Goal: Information Seeking & Learning: Learn about a topic

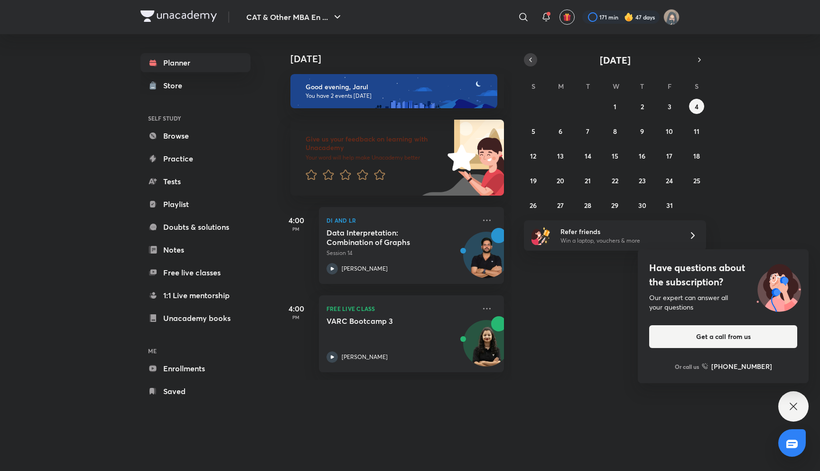
click at [527, 61] on button "button" at bounding box center [530, 59] width 13 height 13
click at [558, 188] on div "31 1 2 3 4 5 6 7 8 9 10 11 12 13 14 15 16 17 18 19 20 21 22 23 24 25 26 27 28 2…" at bounding box center [615, 156] width 182 height 114
click at [558, 184] on abbr "22" at bounding box center [560, 180] width 7 height 9
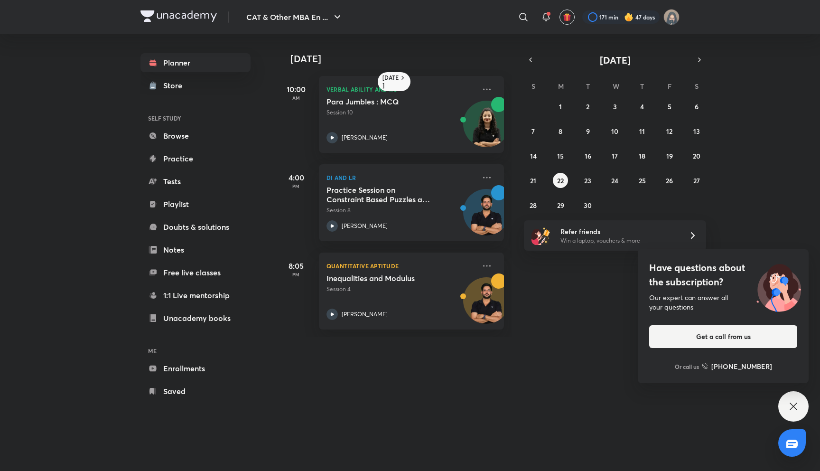
click at [559, 164] on div "31 1 2 3 4 5 6 7 8 9 10 11 12 13 14 15 16 17 18 19 20 21 22 23 24 25 26 27 28 2…" at bounding box center [615, 156] width 182 height 114
click at [561, 157] on abbr "15" at bounding box center [560, 155] width 7 height 9
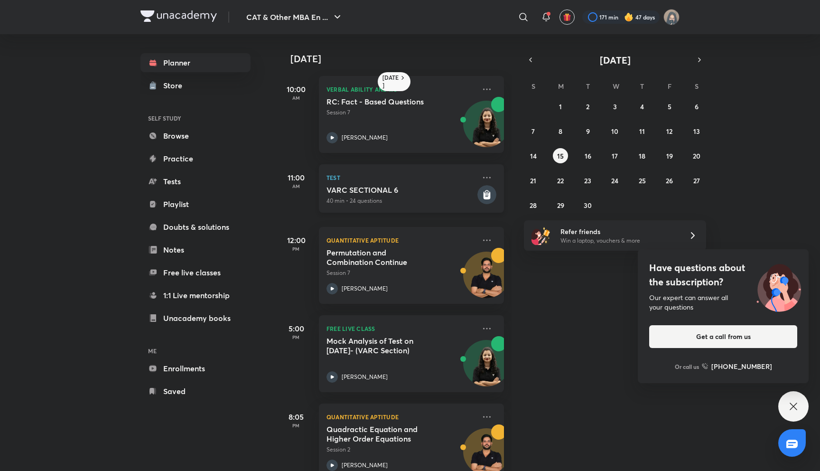
click at [436, 179] on p "Test" at bounding box center [401, 177] width 149 height 11
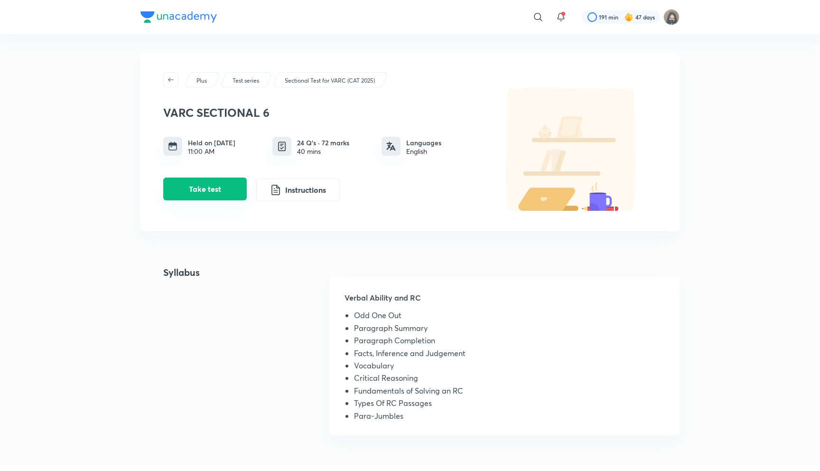
click at [233, 192] on button "Take test" at bounding box center [205, 189] width 84 height 23
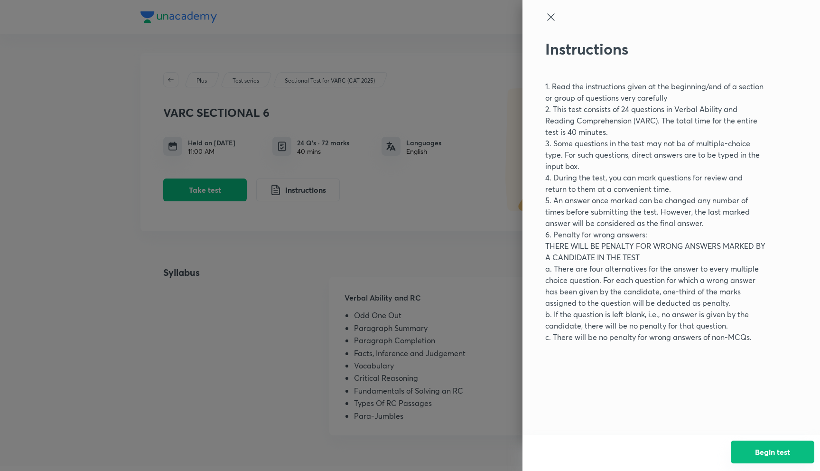
click at [750, 449] on button "Begin test" at bounding box center [773, 452] width 84 height 23
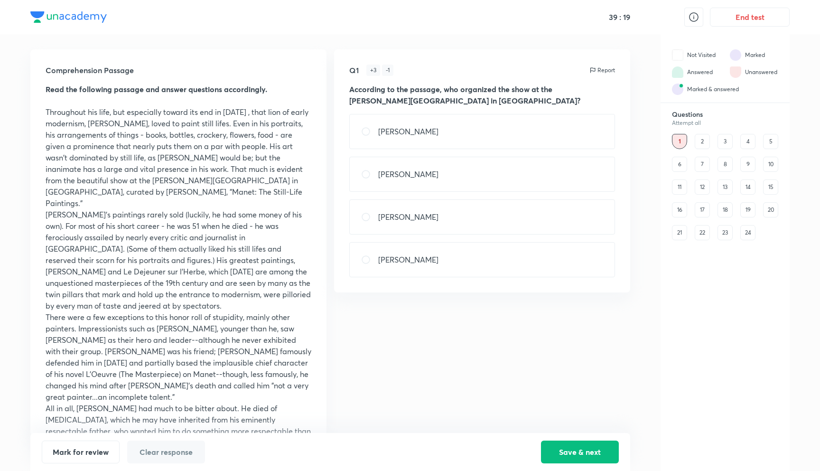
click at [456, 182] on div "George Maunet" at bounding box center [482, 174] width 266 height 35
radio input "true"
click at [593, 450] on button "Save & next" at bounding box center [580, 451] width 78 height 23
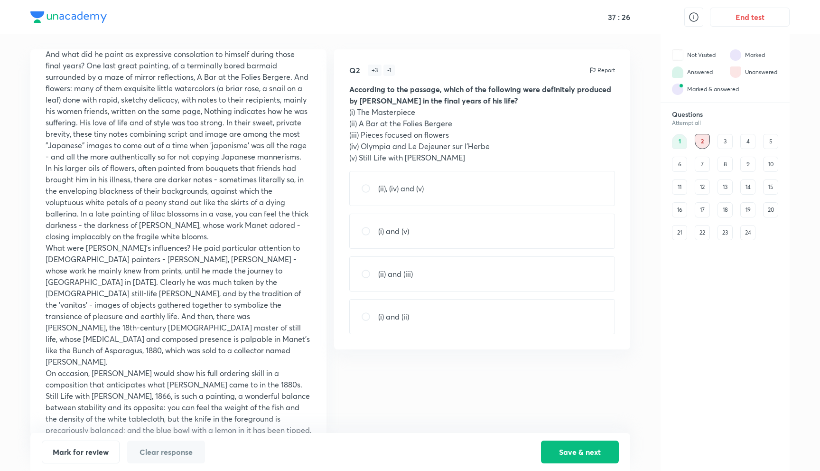
scroll to position [415, 0]
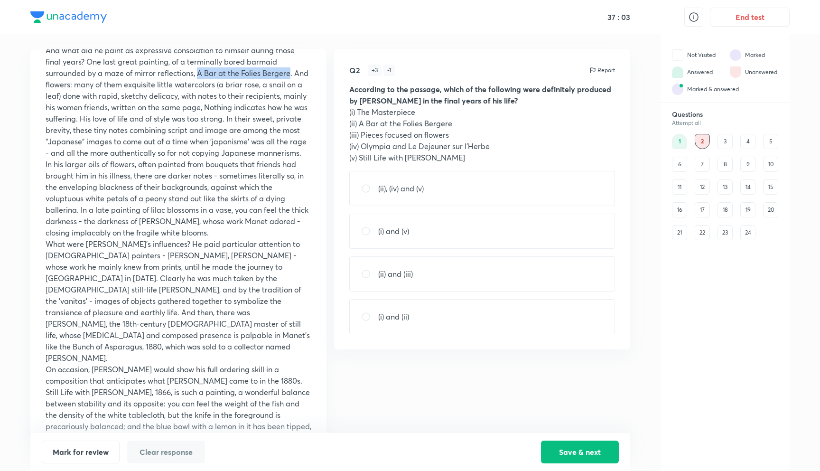
drag, startPoint x: 198, startPoint y: 61, endPoint x: 291, endPoint y: 58, distance: 92.2
click at [291, 58] on p "And what did he paint as expressive consolation to himself during those final y…" at bounding box center [179, 102] width 266 height 114
click at [368, 273] on input "radio" at bounding box center [369, 273] width 17 height 9
radio input "true"
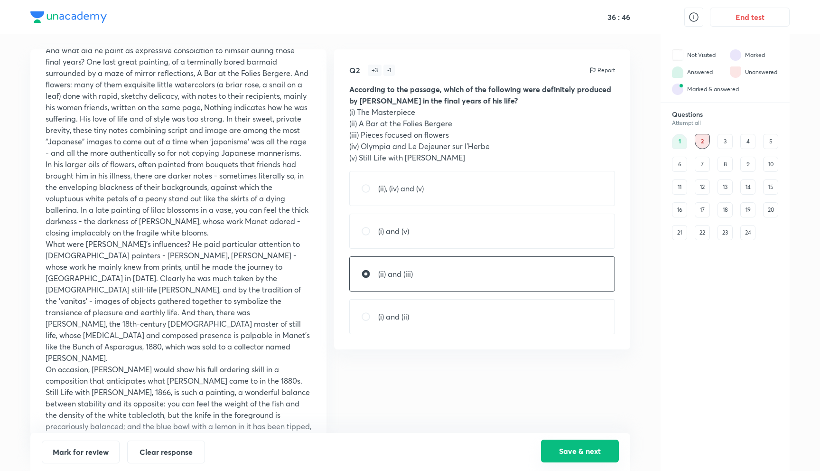
click at [576, 451] on button "Save & next" at bounding box center [580, 451] width 78 height 23
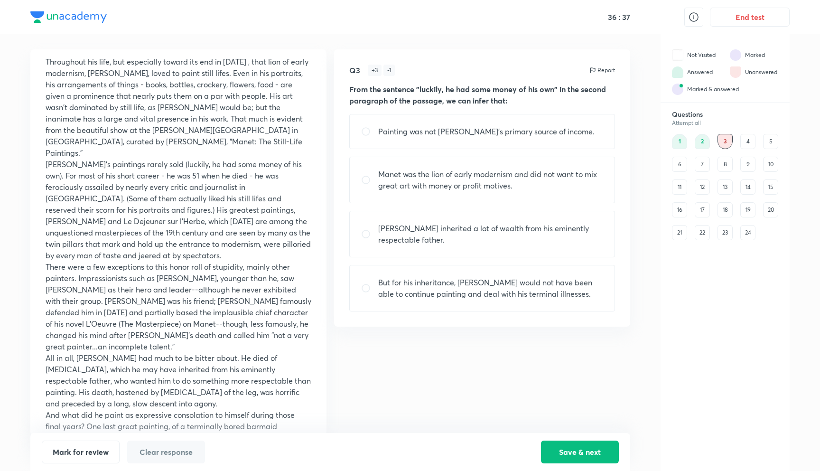
scroll to position [47, 0]
drag, startPoint x: 149, startPoint y: 157, endPoint x: 281, endPoint y: 153, distance: 132.0
click at [281, 161] on p "Manet's paintings rarely sold (luckily, he had some money of his own). For most…" at bounding box center [179, 212] width 266 height 103
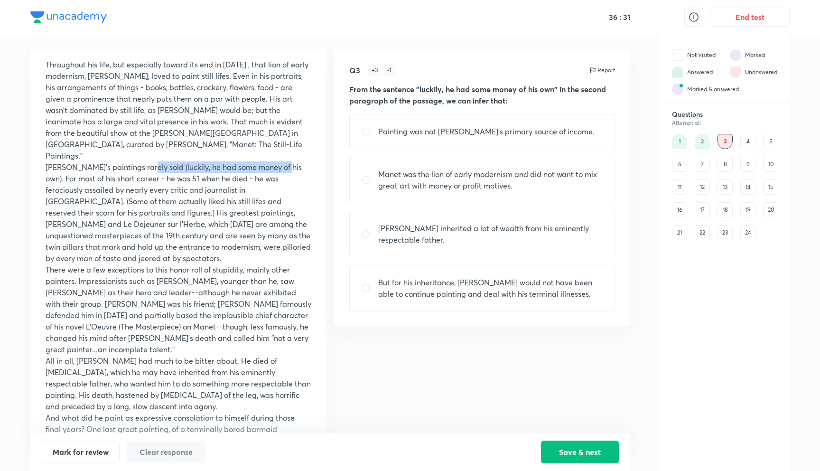
drag, startPoint x: 284, startPoint y: 157, endPoint x: 146, endPoint y: 156, distance: 138.2
click at [146, 161] on p "Manet's paintings rarely sold (luckily, he had some money of his own). For most…" at bounding box center [179, 212] width 266 height 103
click at [151, 161] on p "Manet's paintings rarely sold (luckily, he had some money of his own). For most…" at bounding box center [179, 212] width 266 height 103
click at [367, 131] on input "radio" at bounding box center [369, 131] width 17 height 9
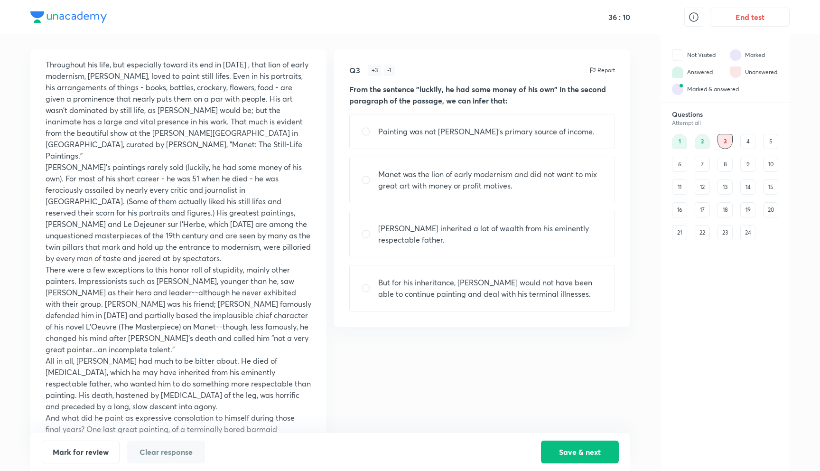
radio input "true"
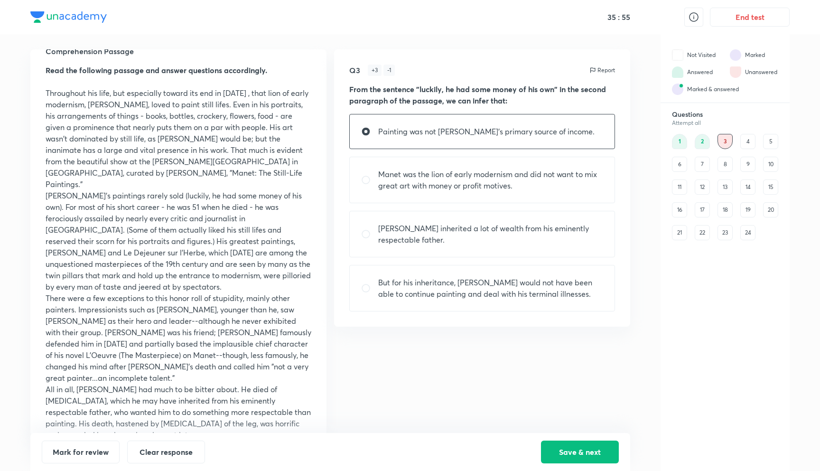
scroll to position [0, 0]
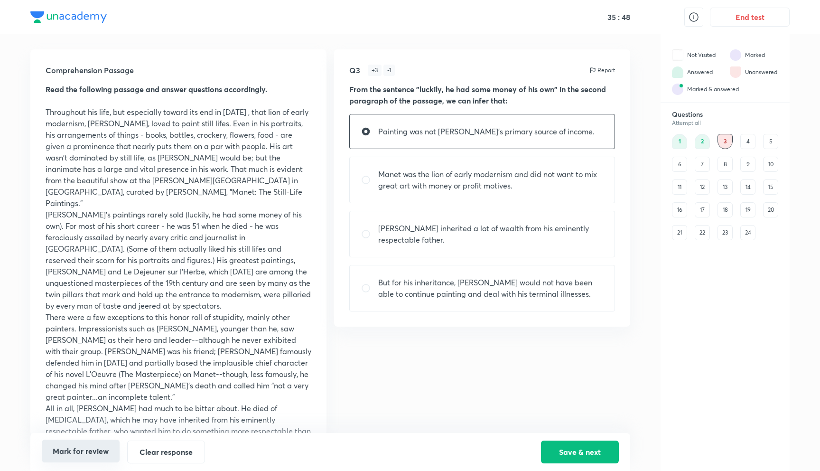
click at [107, 449] on button "Mark for review" at bounding box center [81, 451] width 78 height 23
click at [746, 138] on div "4" at bounding box center [748, 141] width 15 height 15
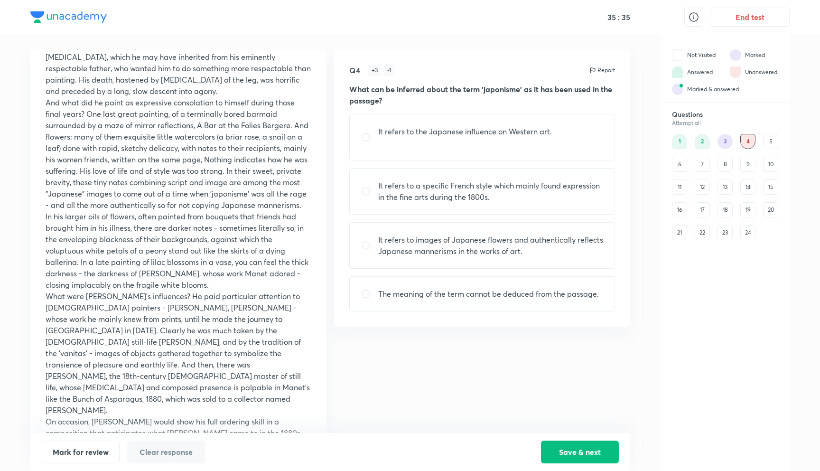
scroll to position [415, 0]
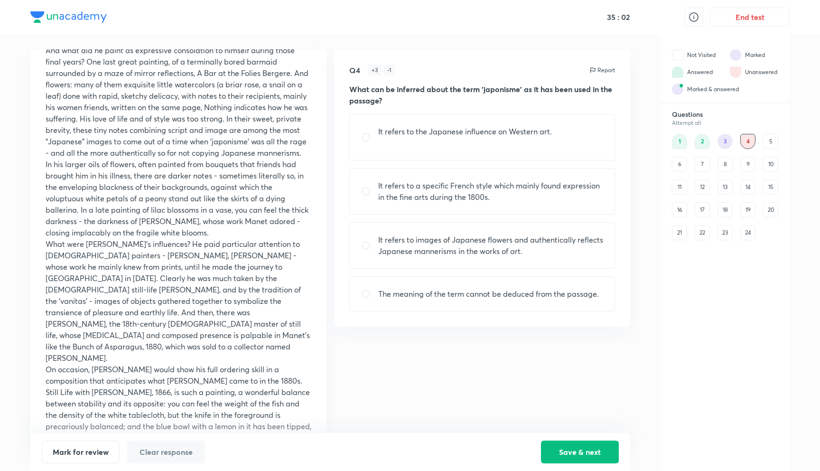
click at [291, 143] on p "And what did he paint as expressive consolation to himself during those final y…" at bounding box center [179, 102] width 266 height 114
drag, startPoint x: 289, startPoint y: 143, endPoint x: 256, endPoint y: 146, distance: 32.8
click at [256, 146] on p "And what did he paint as expressive consolation to himself during those final y…" at bounding box center [179, 102] width 266 height 114
click at [406, 134] on p "It refers to the Japanese influence on Western art." at bounding box center [465, 131] width 174 height 11
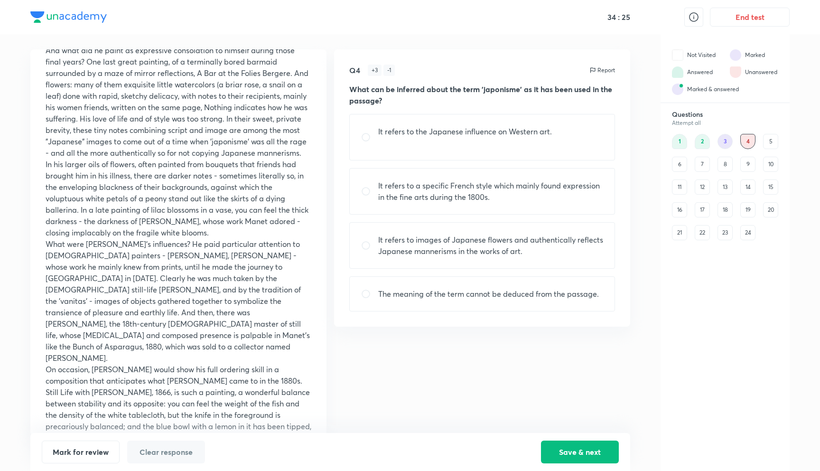
radio input "true"
click at [566, 444] on button "Save & next" at bounding box center [580, 451] width 78 height 23
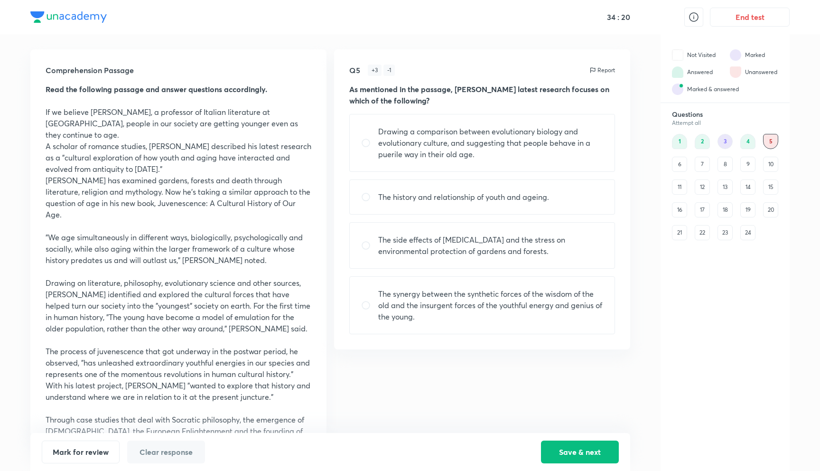
click at [705, 238] on div "22" at bounding box center [702, 232] width 15 height 15
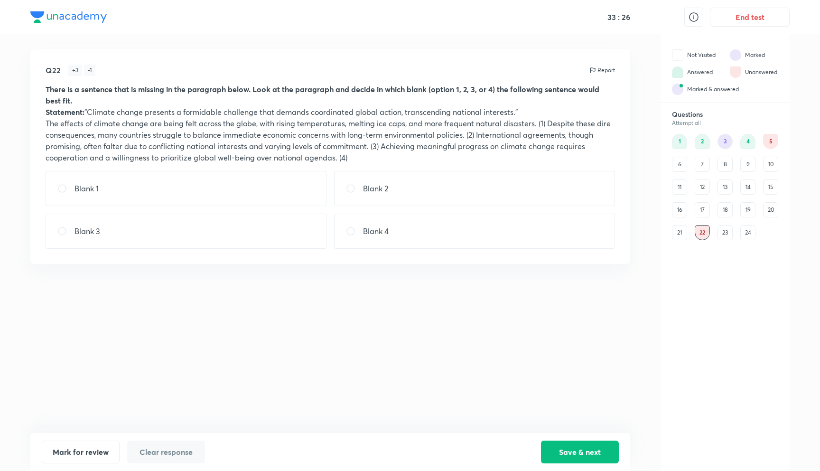
click at [443, 190] on div "Blank 2" at bounding box center [474, 188] width 281 height 35
radio input "true"
click at [561, 448] on button "Save & next" at bounding box center [580, 451] width 78 height 23
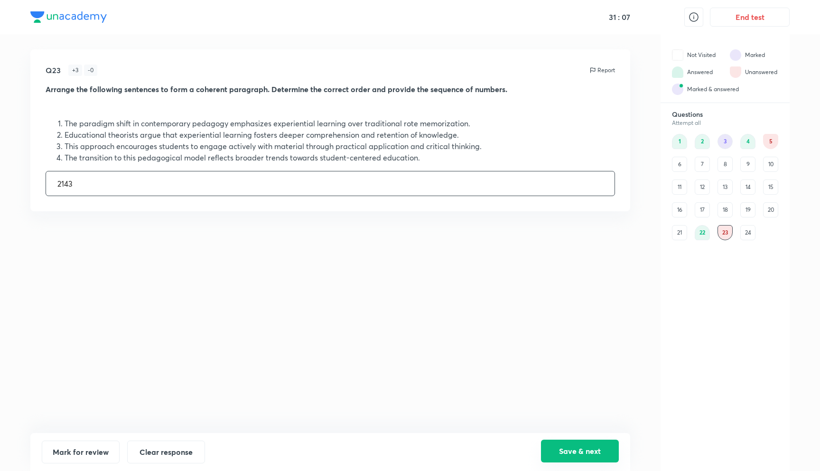
type input "2143"
click at [570, 444] on button "Save & next" at bounding box center [580, 451] width 78 height 23
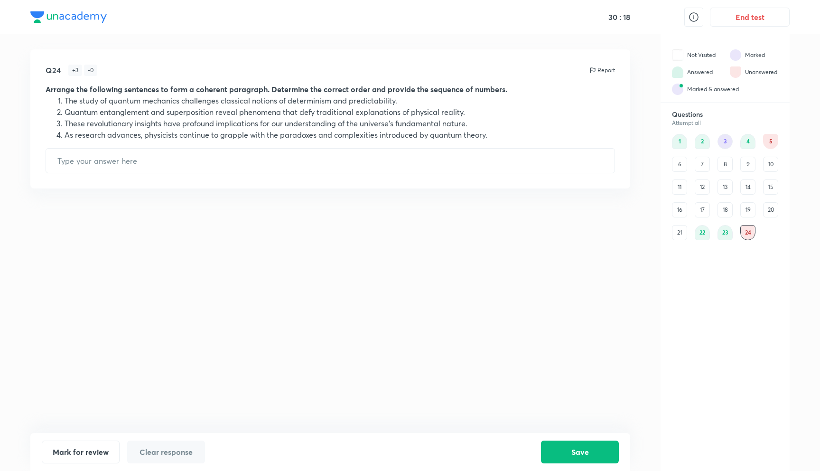
click at [295, 142] on div "Q24 + 3 - 0 Report Arrange the following sentences to form a coherent paragraph…" at bounding box center [330, 118] width 600 height 139
click at [295, 156] on input "text" at bounding box center [330, 161] width 569 height 24
type input "4123"
click at [578, 449] on button "Save" at bounding box center [580, 451] width 78 height 23
click at [683, 232] on div "21" at bounding box center [679, 232] width 15 height 15
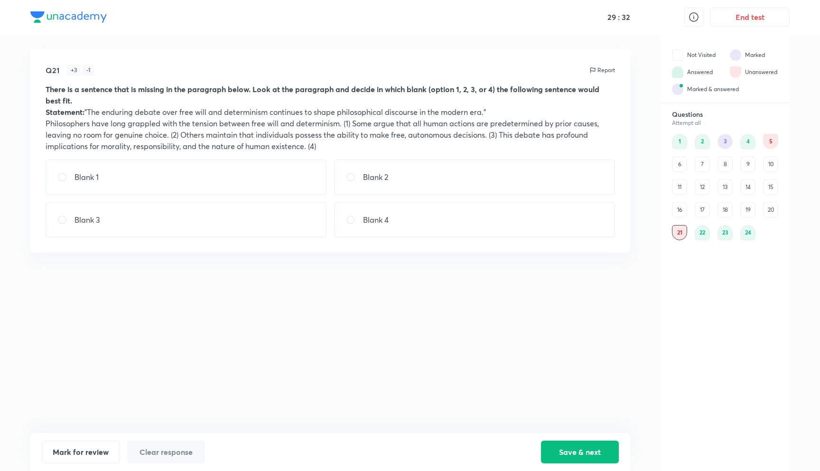
click at [288, 230] on div "Blank 3" at bounding box center [186, 219] width 281 height 35
radio input "true"
click at [551, 452] on button "Save & next" at bounding box center [580, 451] width 78 height 23
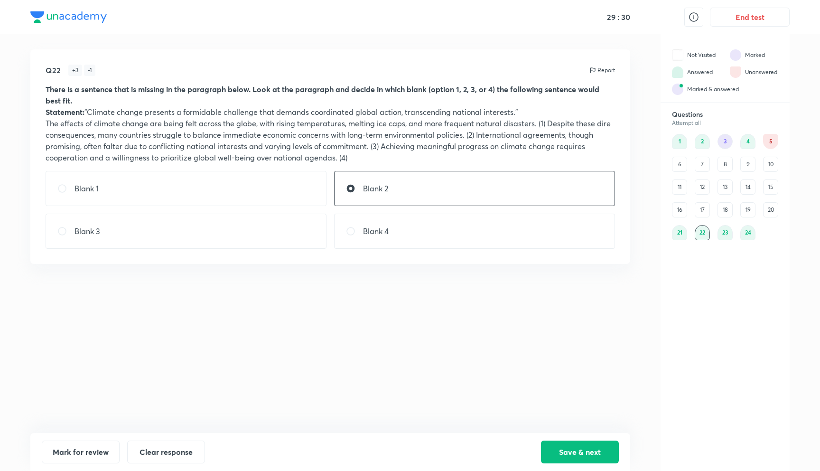
click at [678, 213] on div "16" at bounding box center [679, 209] width 15 height 15
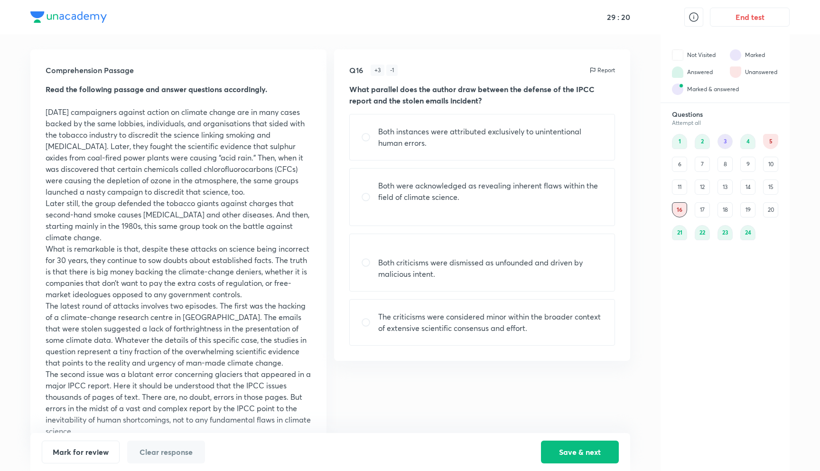
drag, startPoint x: 508, startPoint y: 88, endPoint x: 473, endPoint y: 104, distance: 38.9
click at [473, 104] on strong "What parallel does the author draw between the defense of the IPCC report and t…" at bounding box center [471, 94] width 245 height 21
click at [729, 207] on div "18" at bounding box center [725, 209] width 15 height 15
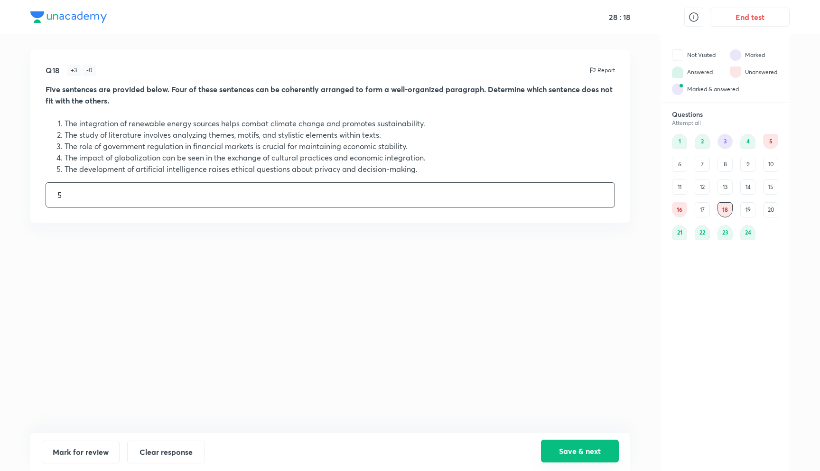
type input "5"
click at [591, 457] on button "Save & next" at bounding box center [580, 451] width 78 height 23
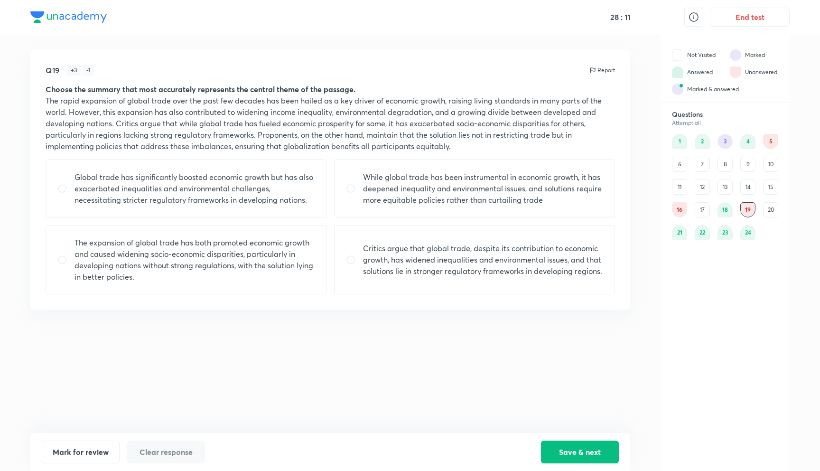
click at [678, 187] on div "11" at bounding box center [679, 186] width 15 height 15
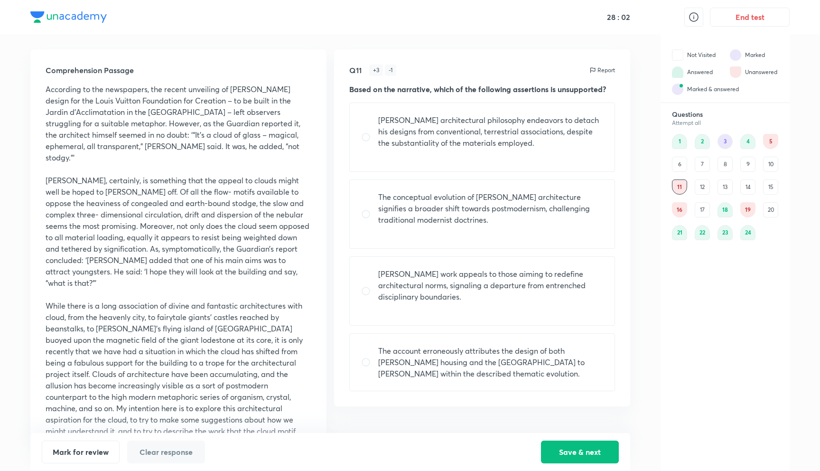
click at [328, 294] on div "Comprehension Passage According to the newspapers, the recent unveiling of Fran…" at bounding box center [330, 242] width 600 height 386
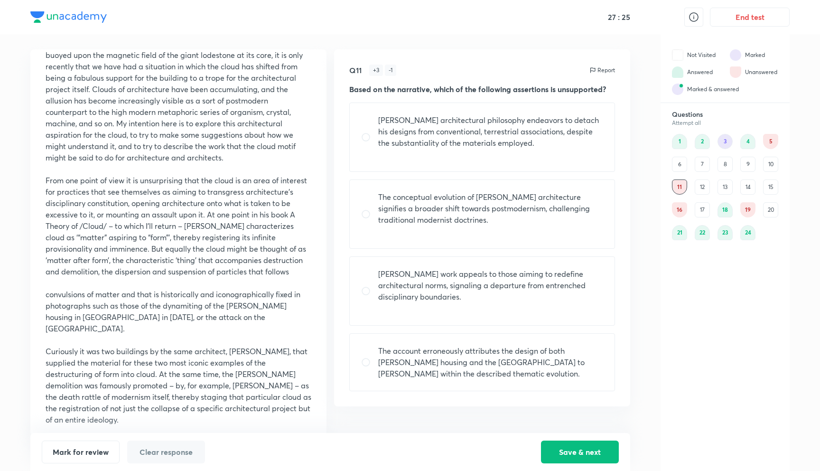
scroll to position [290, 0]
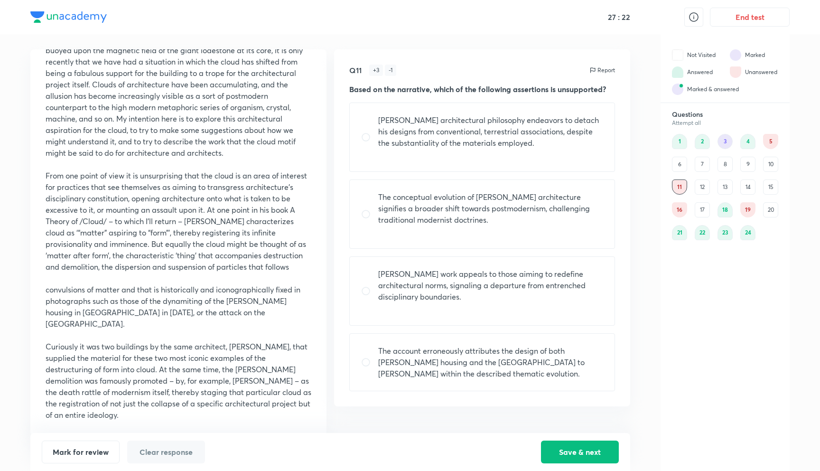
click at [678, 162] on div "6" at bounding box center [679, 164] width 15 height 15
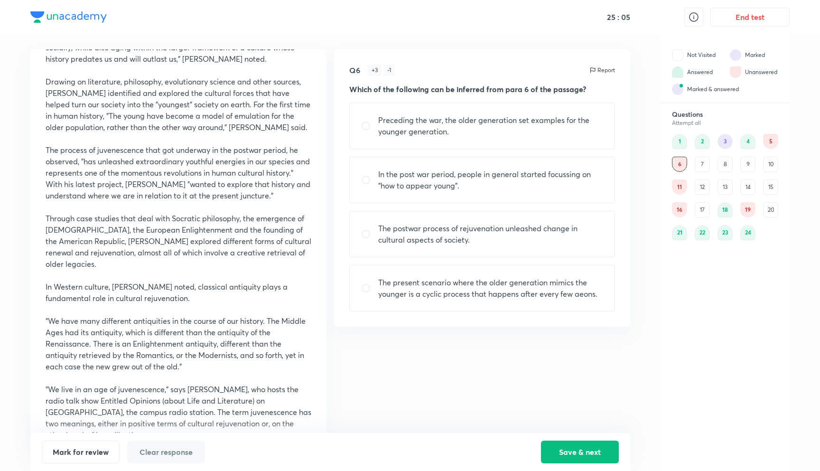
scroll to position [217, 0]
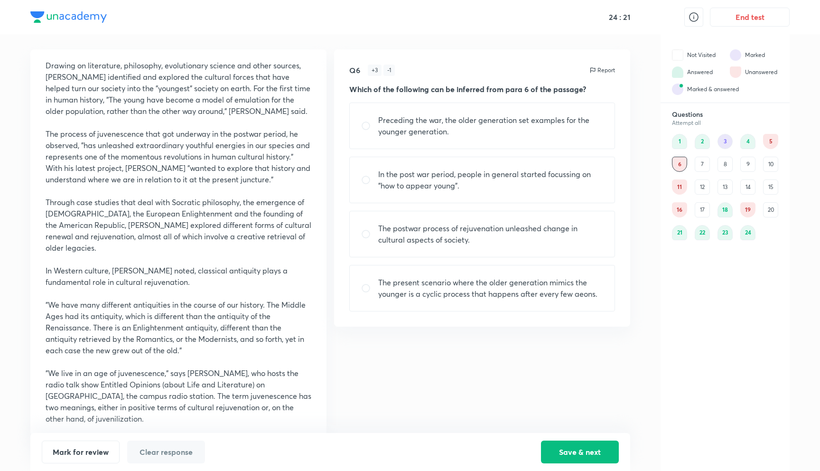
click at [770, 137] on div "5" at bounding box center [770, 141] width 15 height 15
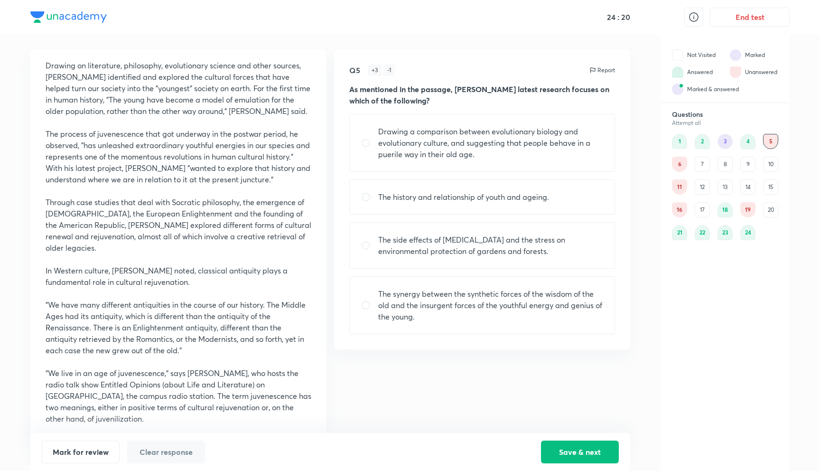
scroll to position [0, 0]
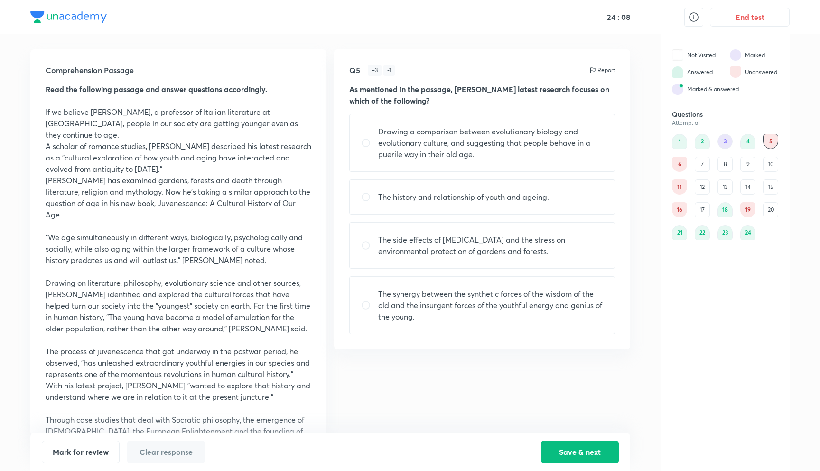
click at [516, 196] on p "The history and relationship of youth and ageing." at bounding box center [463, 196] width 171 height 11
radio input "true"
click at [161, 200] on p "Harrison has examined gardens, forests and death through literature, religion a…" at bounding box center [179, 198] width 266 height 46
click at [149, 155] on p "A scholar of romance studies, Harrison described his latest research as a "cult…" at bounding box center [179, 158] width 266 height 34
click at [558, 440] on div "Mark for review Clear response Save & next" at bounding box center [330, 452] width 600 height 38
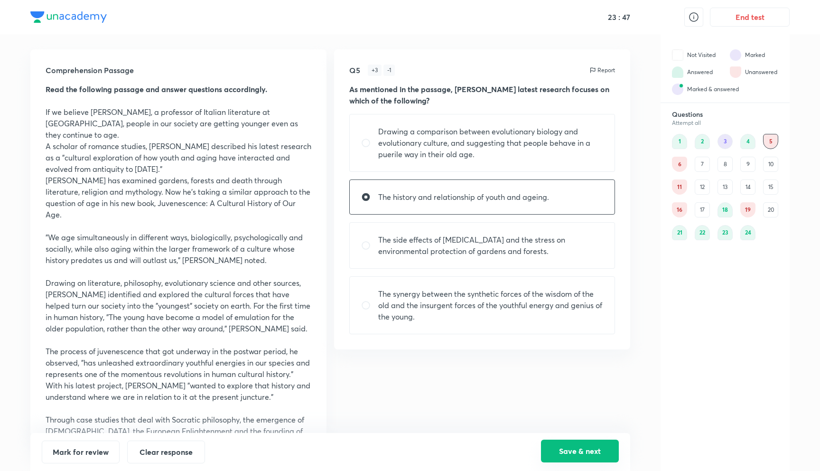
click at [558, 442] on button "Save & next" at bounding box center [580, 451] width 78 height 23
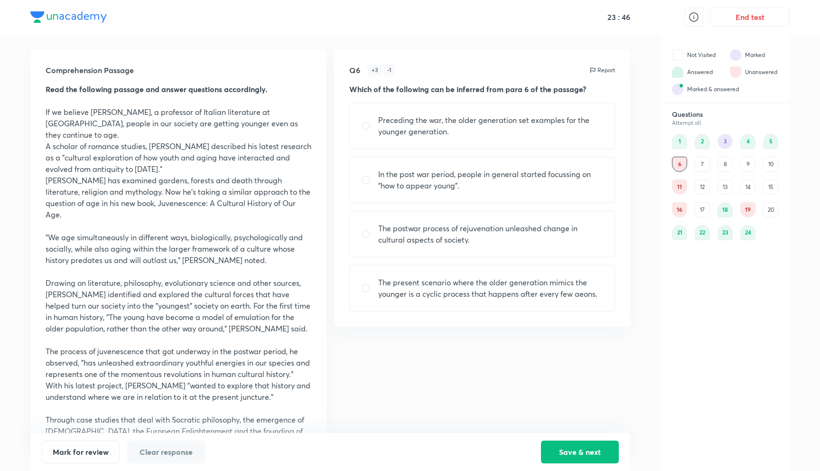
click at [698, 167] on div "7" at bounding box center [702, 164] width 15 height 15
click at [123, 389] on p "The process of juvenescence that got underway in the postwar period, he observe…" at bounding box center [179, 374] width 266 height 57
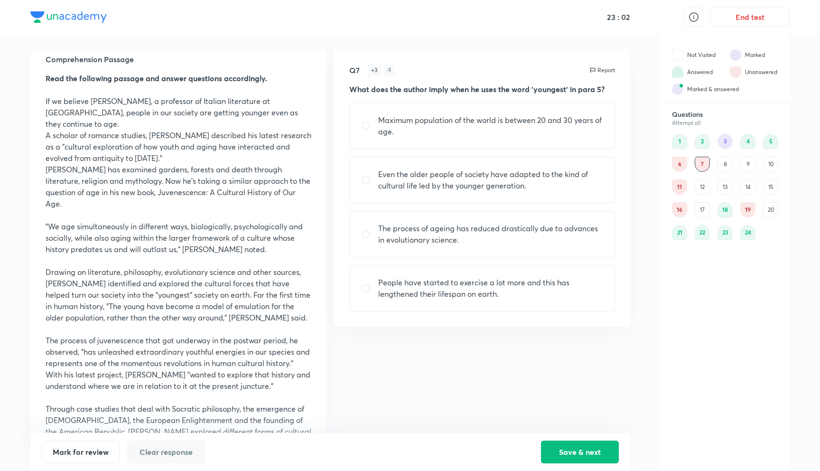
scroll to position [12, 0]
click at [361, 232] on input "radio" at bounding box center [369, 233] width 17 height 9
radio input "false"
click at [385, 186] on p "Even the older people of society have adapted to the kind of cultural life led …" at bounding box center [490, 180] width 225 height 23
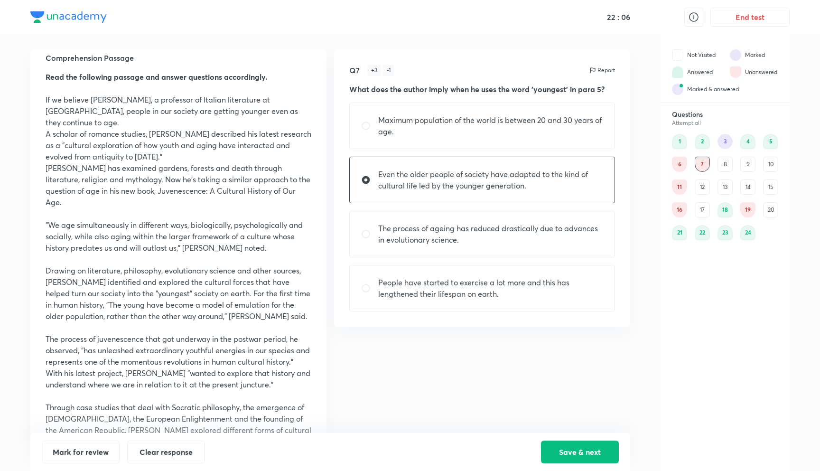
click at [385, 186] on p "Even the older people of society have adapted to the kind of cultural life led …" at bounding box center [490, 180] width 225 height 23
click at [384, 183] on p "Even the older people of society have adapted to the kind of cultural life led …" at bounding box center [490, 180] width 225 height 23
radio input "true"
click at [562, 458] on button "Save & next" at bounding box center [580, 451] width 78 height 23
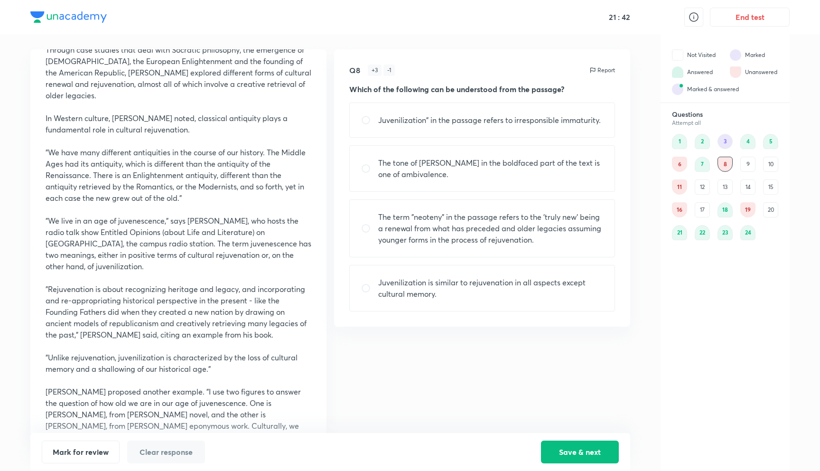
scroll to position [586, 0]
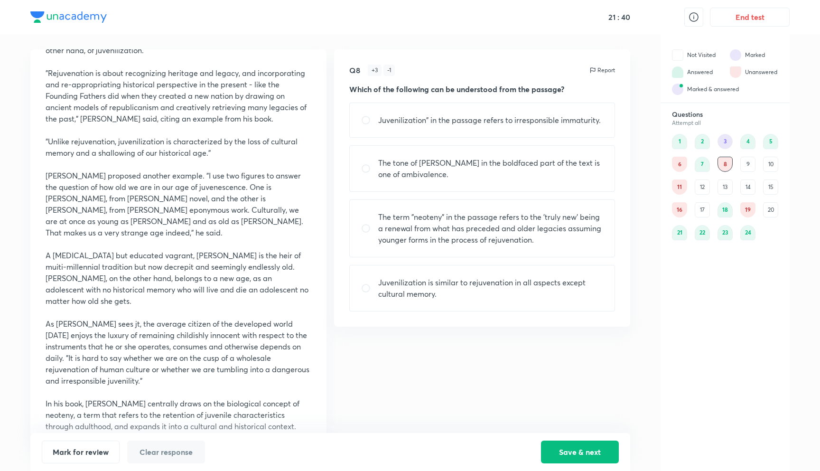
click at [747, 164] on div "9" at bounding box center [748, 164] width 15 height 15
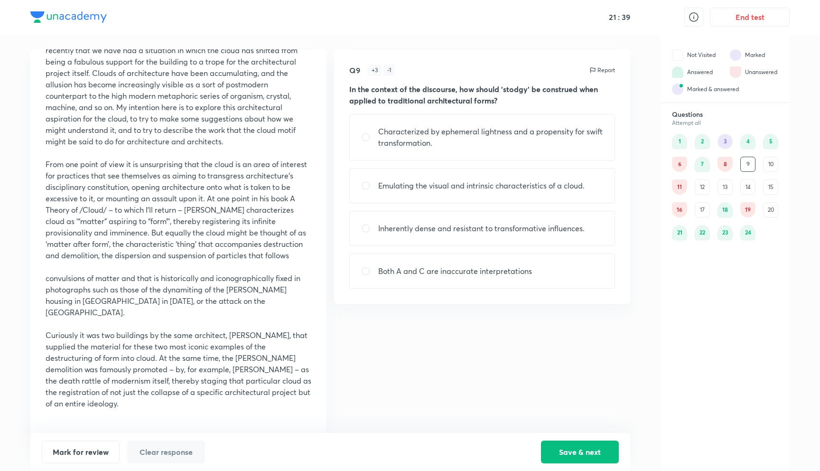
scroll to position [0, 0]
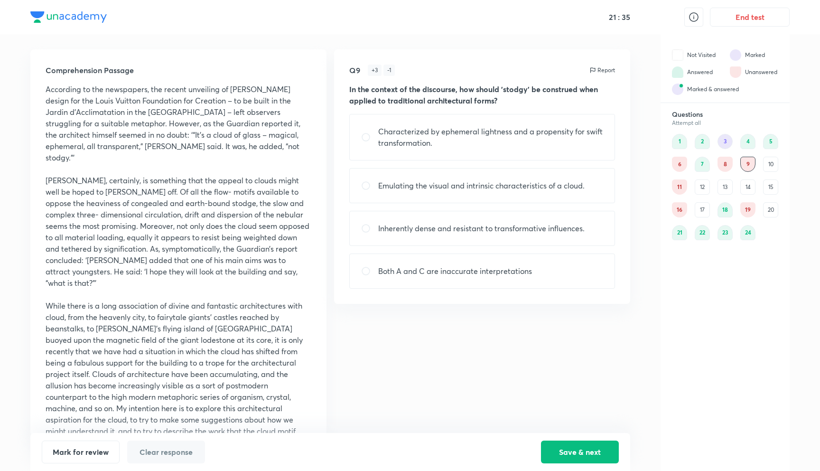
click at [727, 187] on div "13" at bounding box center [725, 186] width 15 height 15
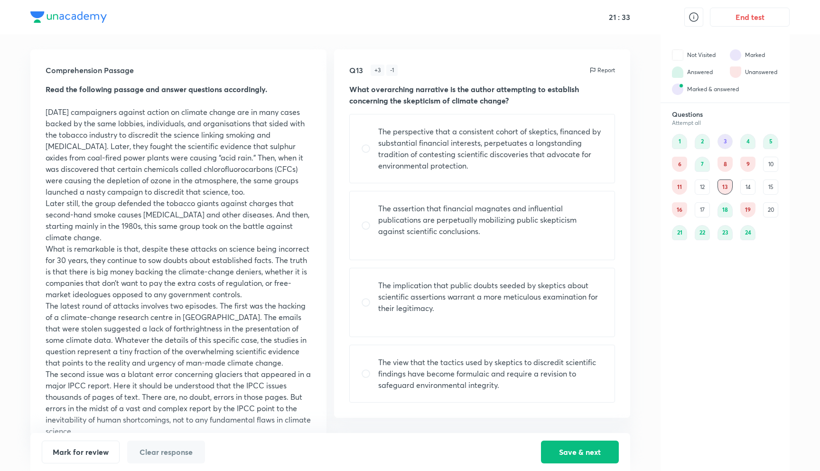
click at [704, 188] on div "12" at bounding box center [702, 186] width 15 height 15
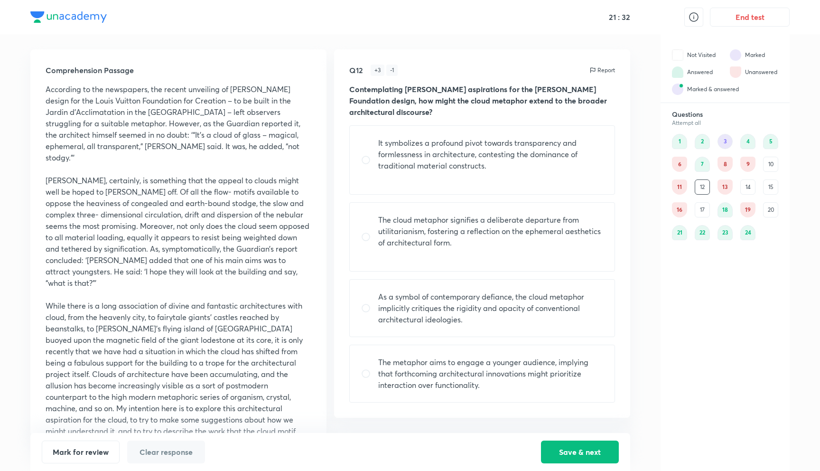
click at [727, 185] on div "13" at bounding box center [725, 186] width 15 height 15
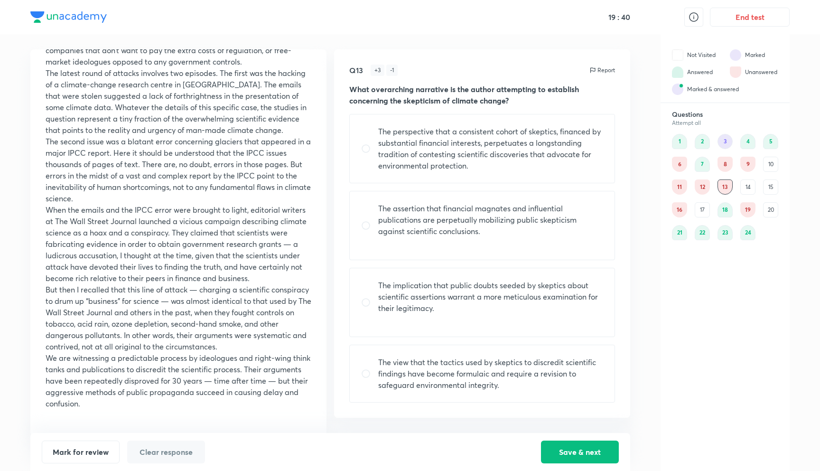
scroll to position [244, 0]
click at [705, 190] on div "12" at bounding box center [702, 186] width 15 height 15
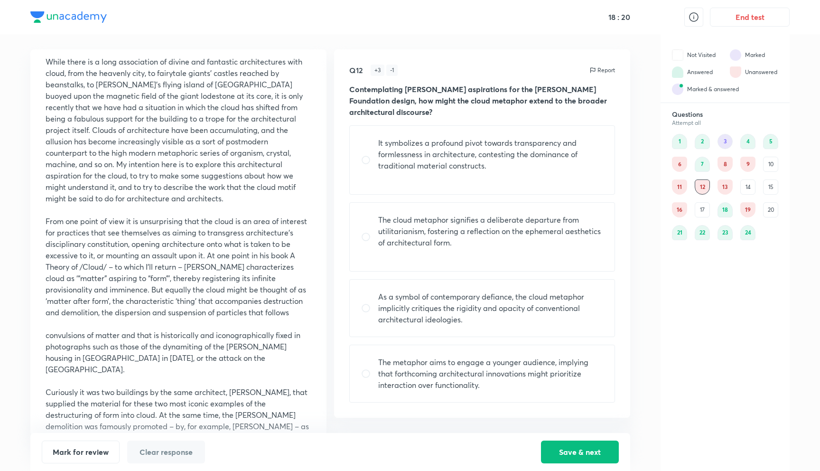
scroll to position [0, 0]
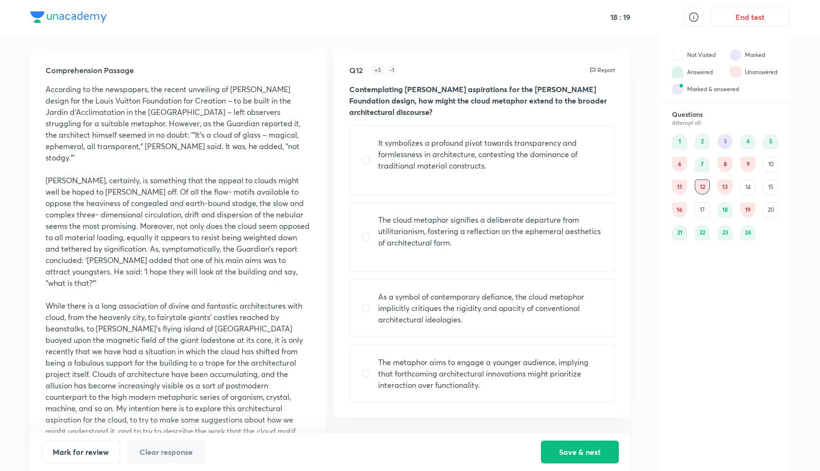
click at [715, 188] on div "1 2 3 4 5 6 7 8 9 10 11 12 13 14 15 16 17 18 19 20 21 22 23 24" at bounding box center [725, 187] width 106 height 106
click at [721, 188] on div "13" at bounding box center [725, 186] width 15 height 15
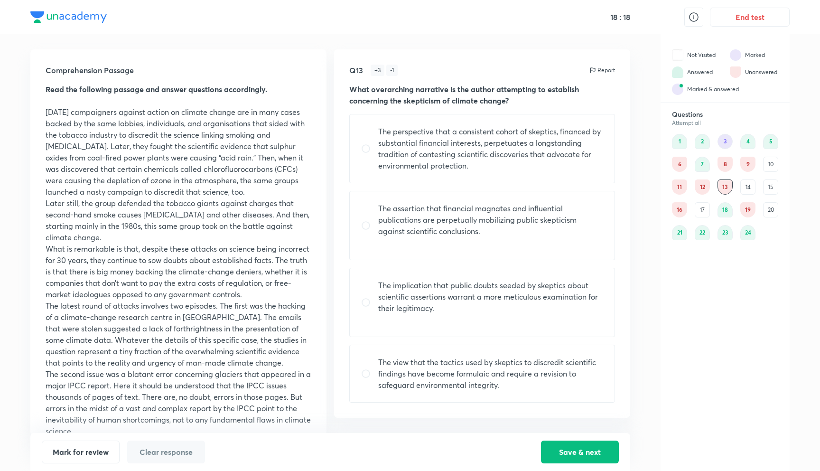
click at [674, 214] on div "16" at bounding box center [679, 209] width 15 height 15
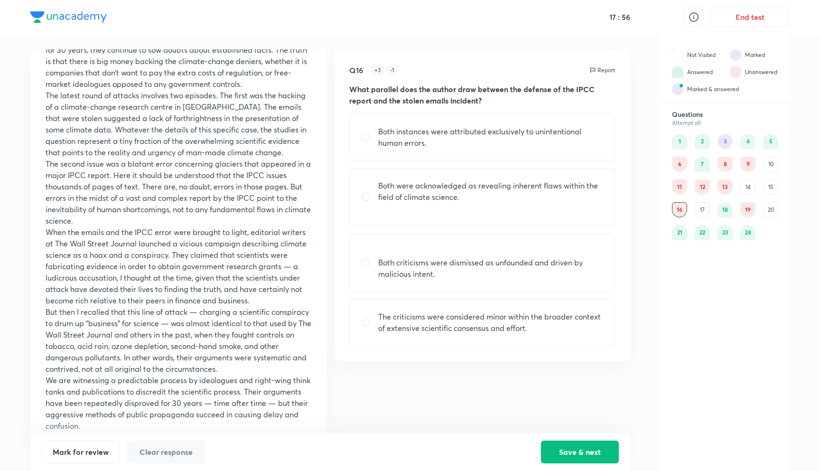
scroll to position [244, 0]
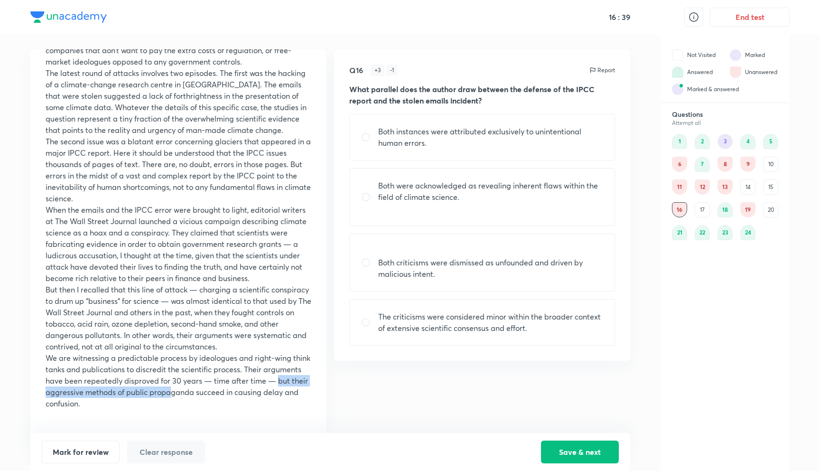
drag, startPoint x: 56, startPoint y: 392, endPoint x: 212, endPoint y: 392, distance: 156.2
click at [212, 392] on p "We are witnessing a predictable process by ideologues and right-wing think tank…" at bounding box center [179, 380] width 266 height 57
drag, startPoint x: 209, startPoint y: 392, endPoint x: 282, endPoint y: 395, distance: 73.6
click at [283, 395] on p "We are witnessing a predictable process by ideologues and right-wing think tank…" at bounding box center [179, 380] width 266 height 57
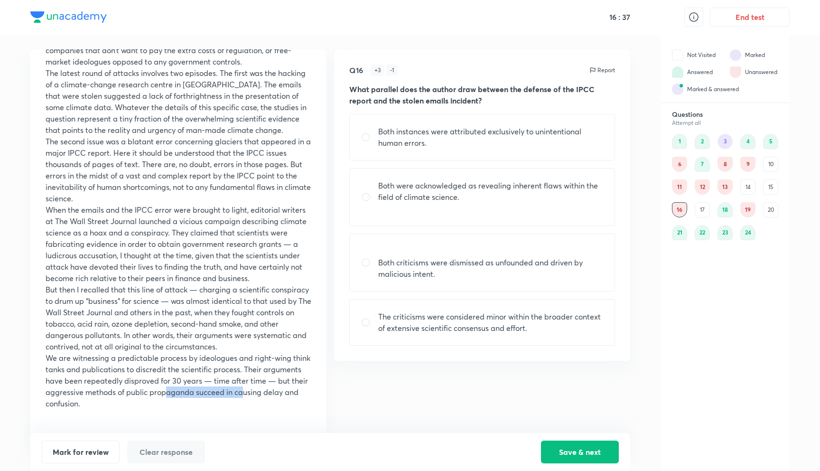
click at [282, 395] on p "We are witnessing a predictable process by ideologues and right-wing think tank…" at bounding box center [179, 380] width 266 height 57
click at [283, 395] on p "We are witnessing a predictable process by ideologues and right-wing think tank…" at bounding box center [179, 380] width 266 height 57
click at [218, 194] on p "The second issue was a blatant error concerning glaciers that appeared in a maj…" at bounding box center [179, 170] width 266 height 68
click at [379, 126] on p "Both instances were attributed exclusively to unintentional human errors." at bounding box center [490, 137] width 225 height 23
click at [381, 129] on p "Both instances were attributed exclusively to unintentional human errors." at bounding box center [490, 137] width 225 height 23
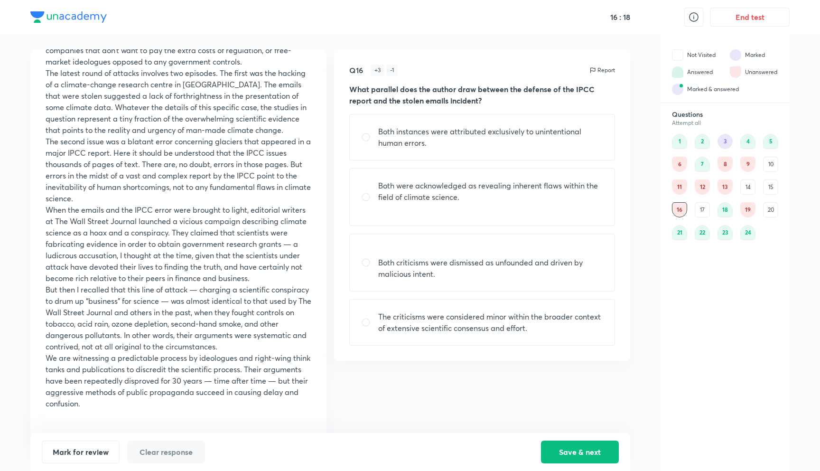
click at [381, 129] on p "Both instances were attributed exclusively to unintentional human errors." at bounding box center [490, 137] width 225 height 23
radio input "true"
click at [573, 446] on button "Save & next" at bounding box center [580, 451] width 78 height 23
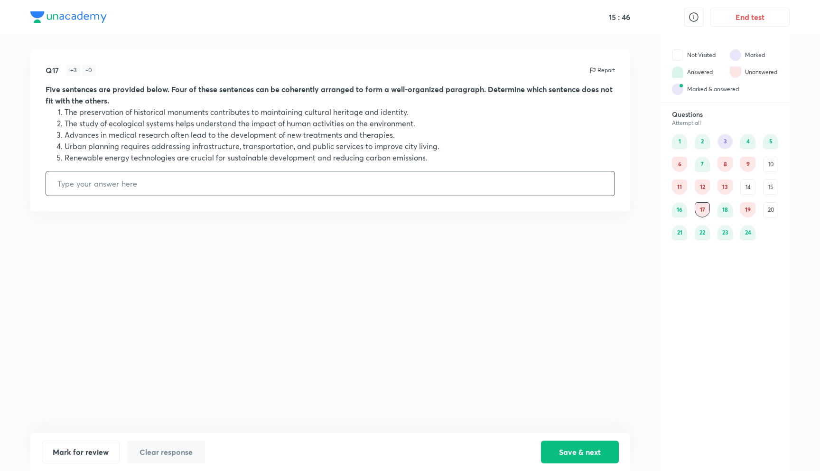
click at [753, 183] on div "14" at bounding box center [748, 186] width 15 height 15
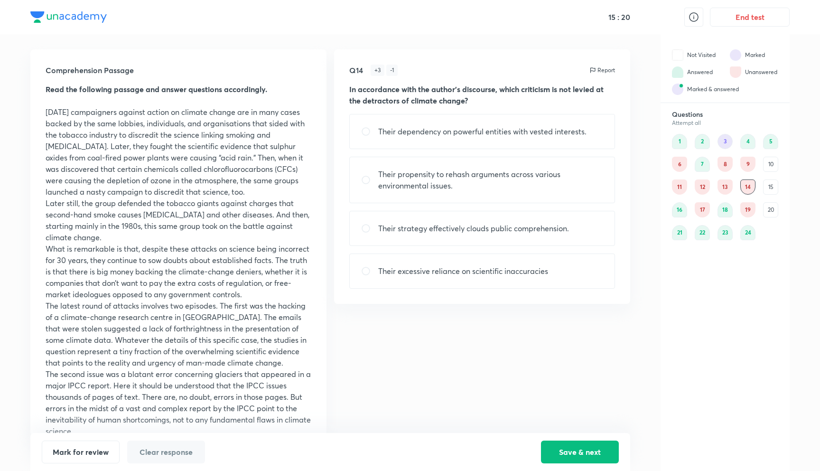
click at [586, 230] on div "Their strategy effectively clouds public comprehension." at bounding box center [482, 228] width 266 height 35
radio input "true"
click at [584, 445] on button "Save & next" at bounding box center [580, 451] width 78 height 23
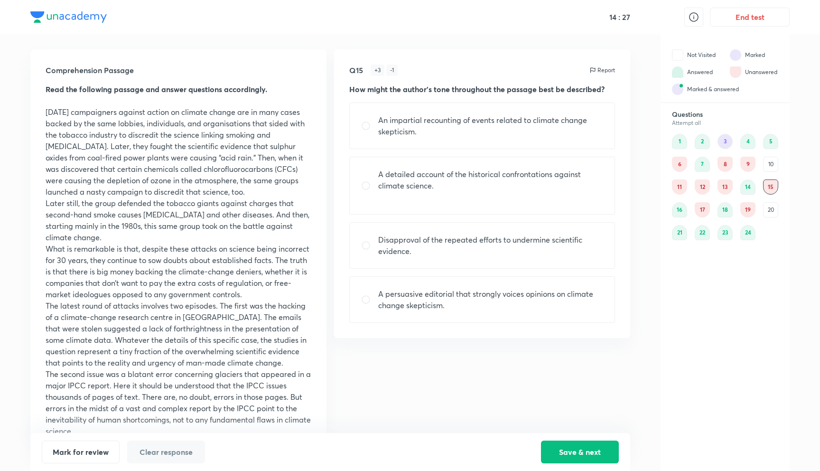
click at [558, 131] on p "An impartial recounting of events related to climate change skepticism." at bounding box center [490, 125] width 225 height 23
radio input "true"
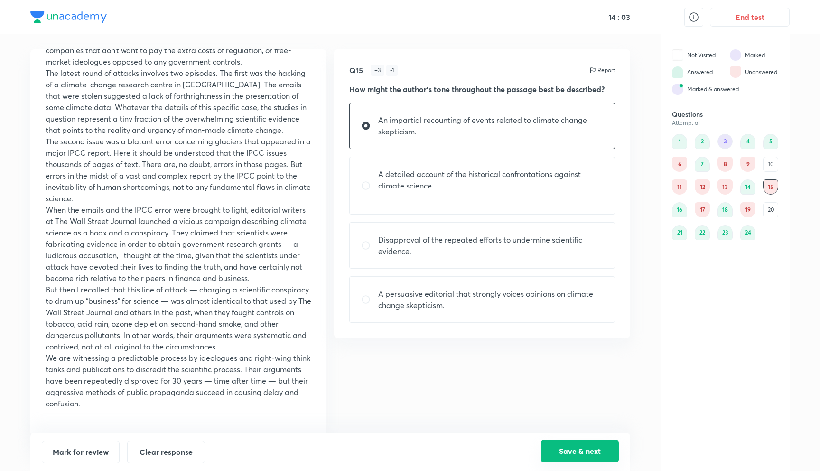
click at [565, 453] on button "Save & next" at bounding box center [580, 451] width 78 height 23
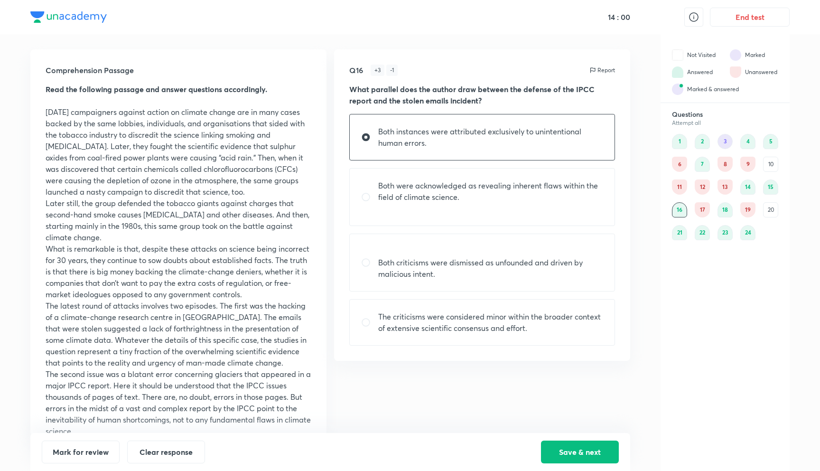
click at [721, 190] on div "13" at bounding box center [725, 186] width 15 height 15
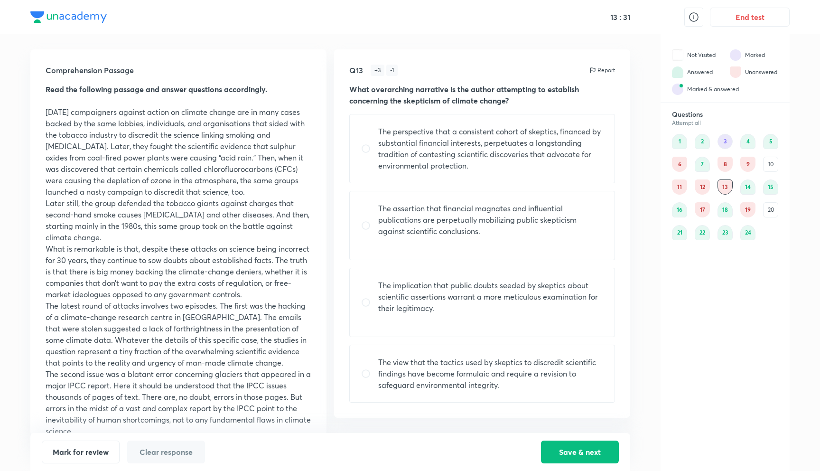
click at [598, 159] on p "The perspective that a consistent cohort of skeptics, financed by substantial f…" at bounding box center [490, 149] width 225 height 46
radio input "true"
click at [582, 444] on button "Save & next" at bounding box center [580, 451] width 78 height 23
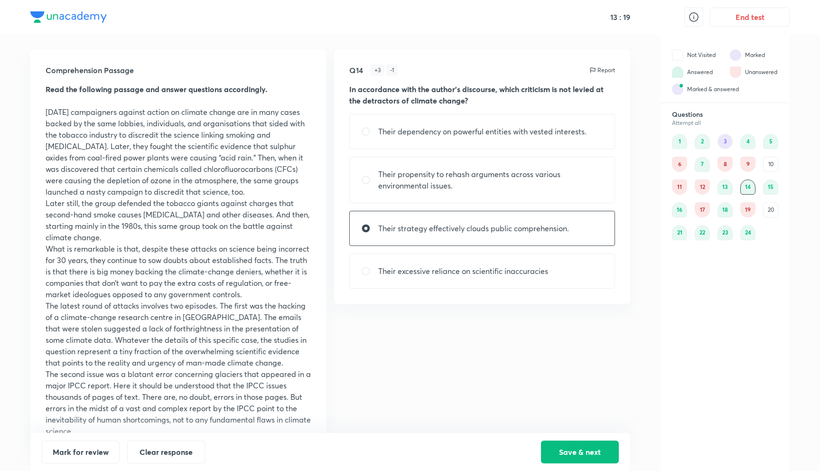
click at [699, 211] on div "17" at bounding box center [702, 209] width 15 height 15
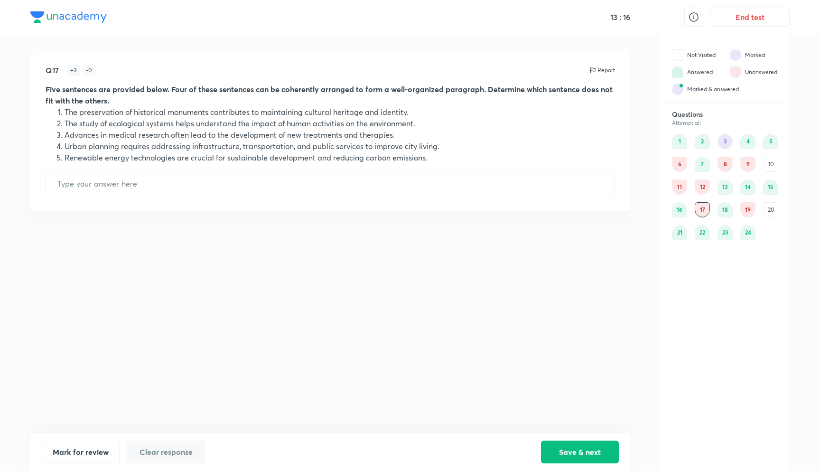
click at [747, 213] on div "19" at bounding box center [748, 209] width 15 height 15
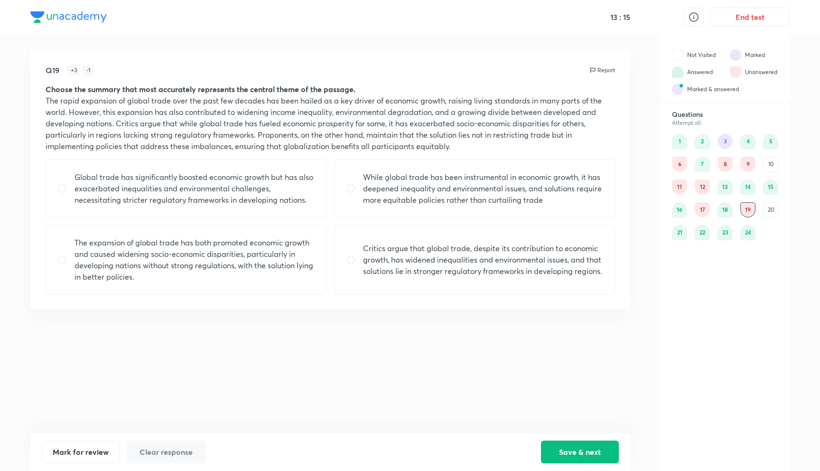
click at [772, 210] on div "20" at bounding box center [770, 209] width 15 height 15
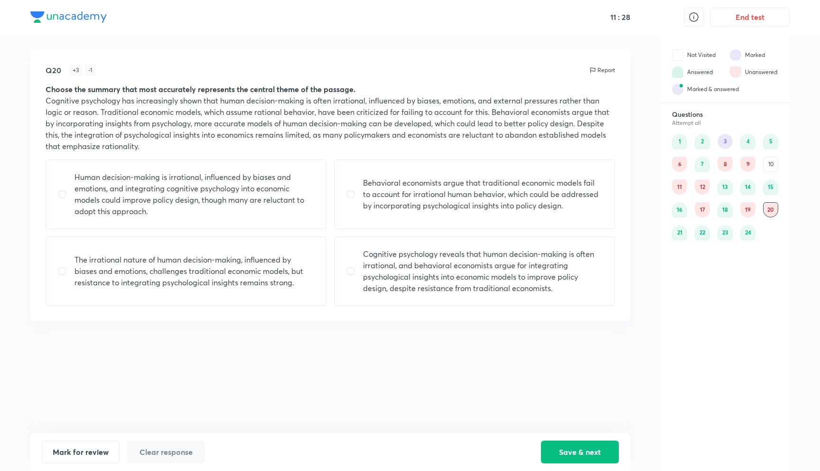
click at [566, 274] on p "Cognitive psychology reveals that human decision-making is often irrational, an…" at bounding box center [483, 271] width 240 height 46
radio input "true"
click at [571, 445] on button "Save & next" at bounding box center [580, 451] width 78 height 23
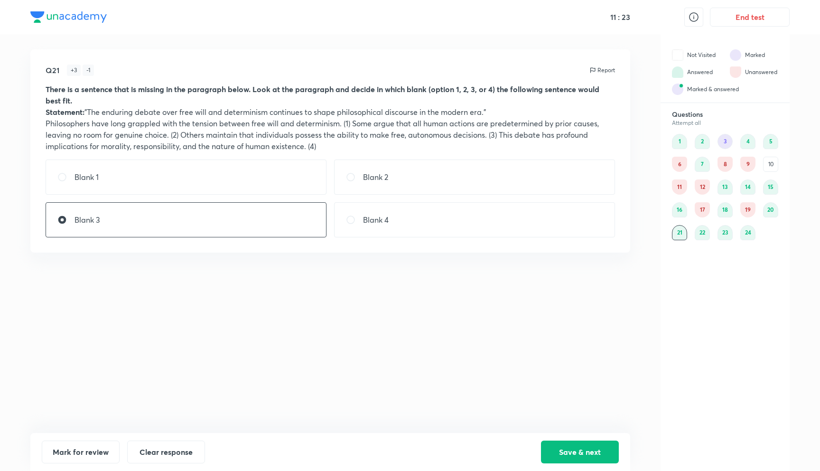
click at [746, 206] on div "19" at bounding box center [748, 209] width 15 height 15
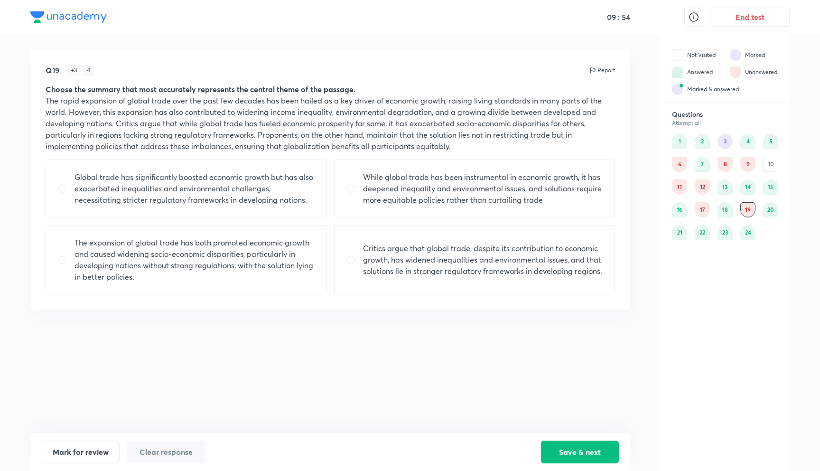
click at [312, 276] on p "The expansion of global trade has both promoted economic growth and caused wide…" at bounding box center [195, 260] width 240 height 46
radio input "true"
click at [604, 455] on button "Save & next" at bounding box center [580, 451] width 78 height 23
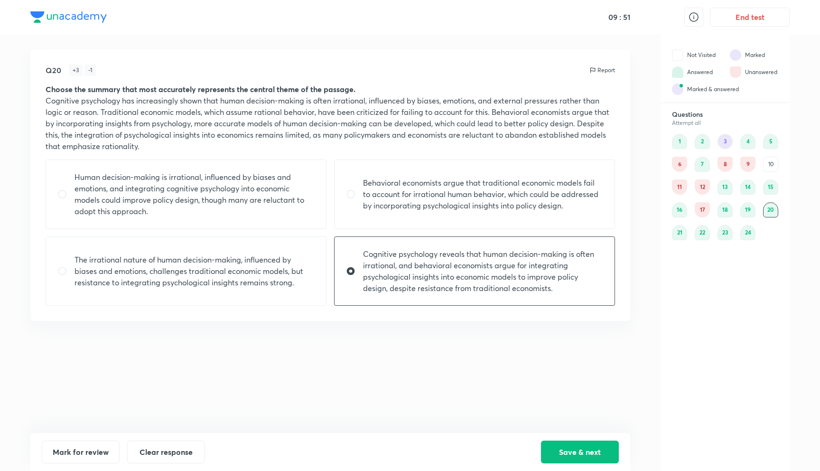
click at [700, 188] on div "12" at bounding box center [702, 186] width 15 height 15
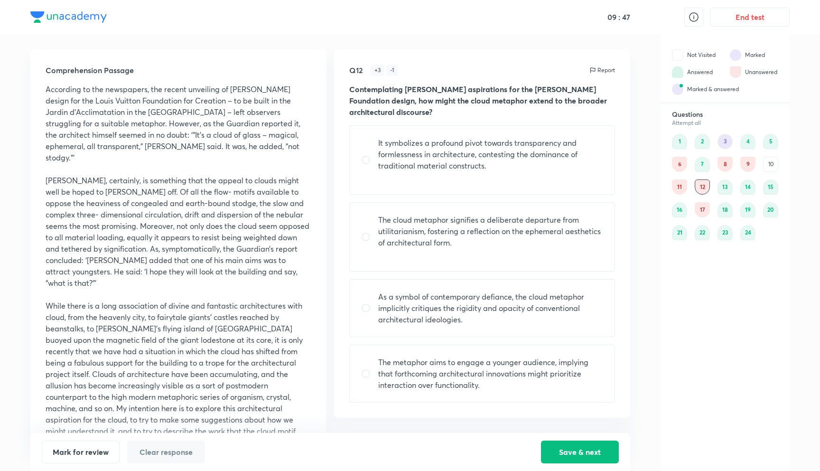
click at [705, 208] on div "17" at bounding box center [702, 209] width 15 height 15
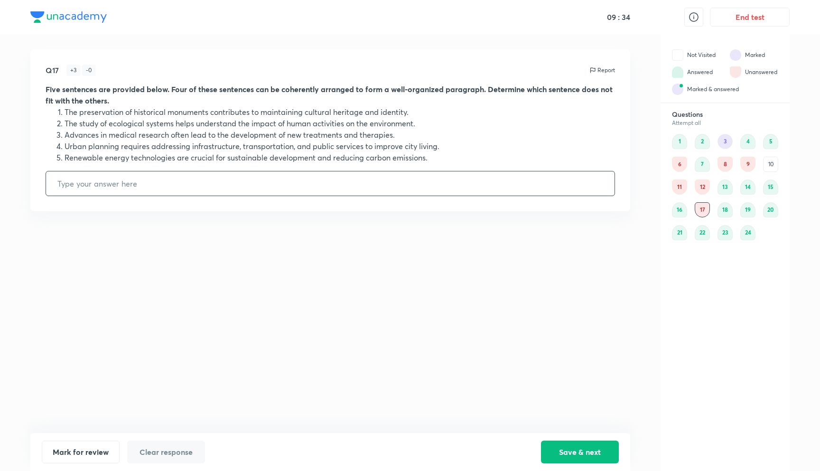
click at [561, 189] on input "text" at bounding box center [330, 183] width 569 height 24
click at [558, 189] on input "text" at bounding box center [330, 183] width 569 height 24
type input "3"
click at [579, 452] on button "Save & next" at bounding box center [580, 451] width 78 height 23
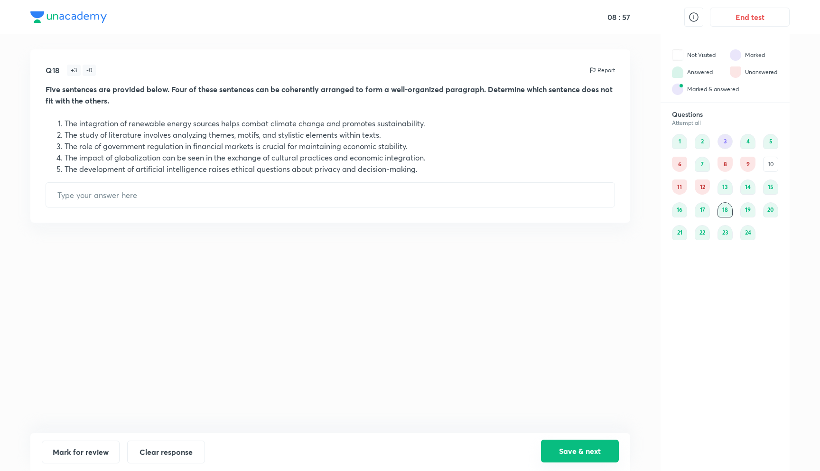
type input "5"
click at [579, 452] on button "Save & next" at bounding box center [580, 451] width 78 height 23
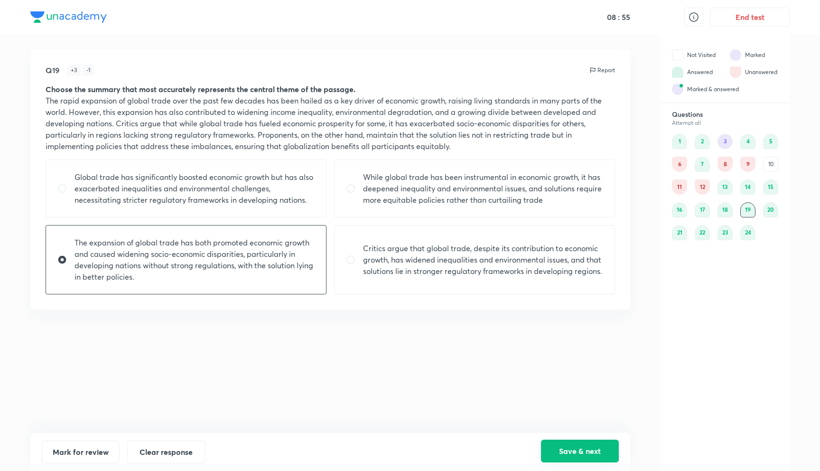
click at [579, 452] on button "Save & next" at bounding box center [580, 451] width 78 height 23
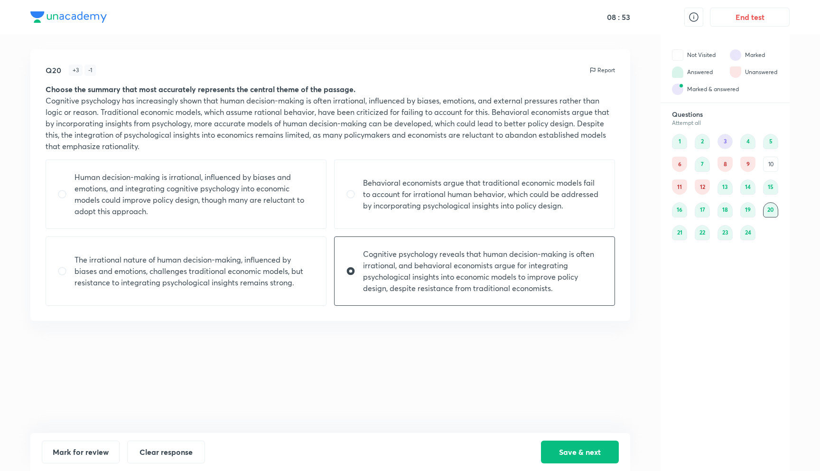
click at [728, 144] on div "3" at bounding box center [725, 141] width 15 height 15
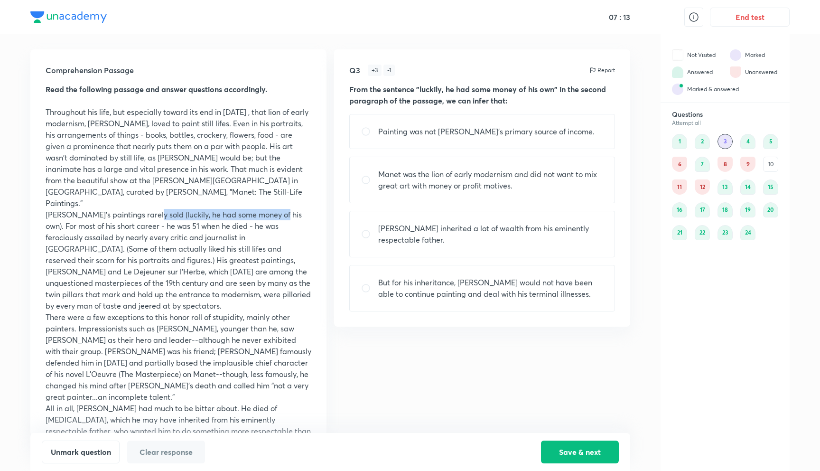
drag, startPoint x: 149, startPoint y: 205, endPoint x: 282, endPoint y: 202, distance: 133.0
click at [282, 209] on p "Manet's paintings rarely sold (luckily, he had some money of his own). For most…" at bounding box center [179, 260] width 266 height 103
click at [422, 121] on div "Painting was not Manet's primary source of income." at bounding box center [482, 131] width 266 height 35
radio input "true"
click at [589, 452] on button "Save & next" at bounding box center [580, 451] width 78 height 23
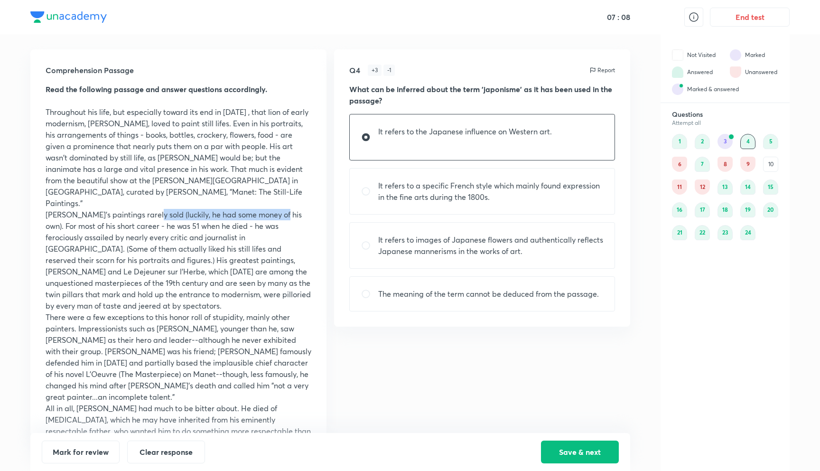
click at [766, 167] on div "10" at bounding box center [770, 164] width 15 height 15
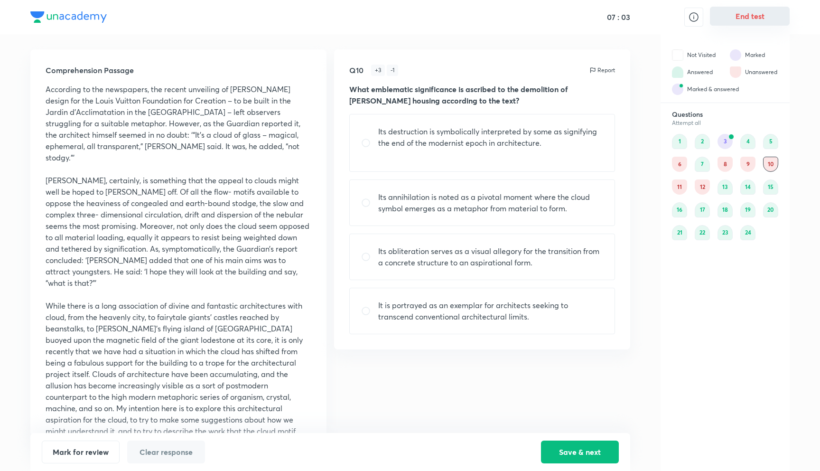
click at [738, 19] on button "End test" at bounding box center [750, 16] width 80 height 19
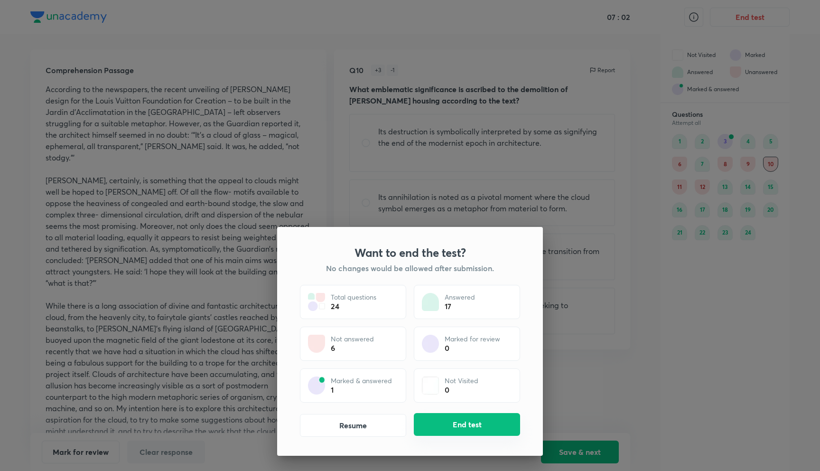
click at [456, 426] on button "End test" at bounding box center [467, 424] width 106 height 23
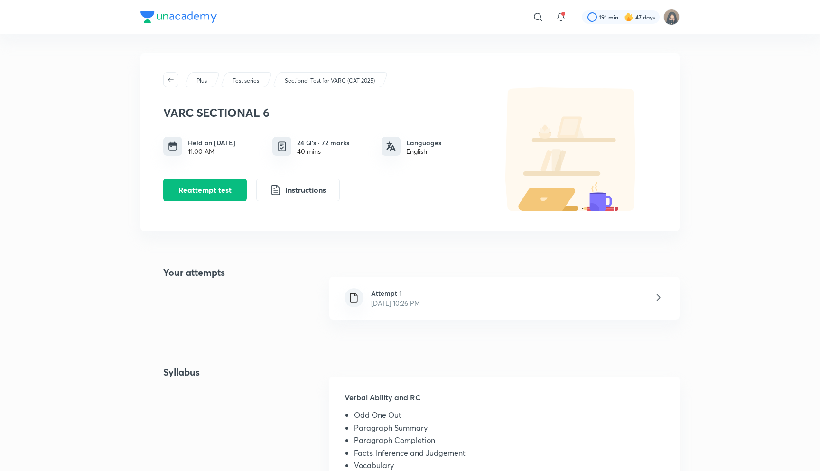
click at [460, 302] on div "Attempt 1 Oct 4, 2025, 10:26 PM" at bounding box center [505, 298] width 350 height 43
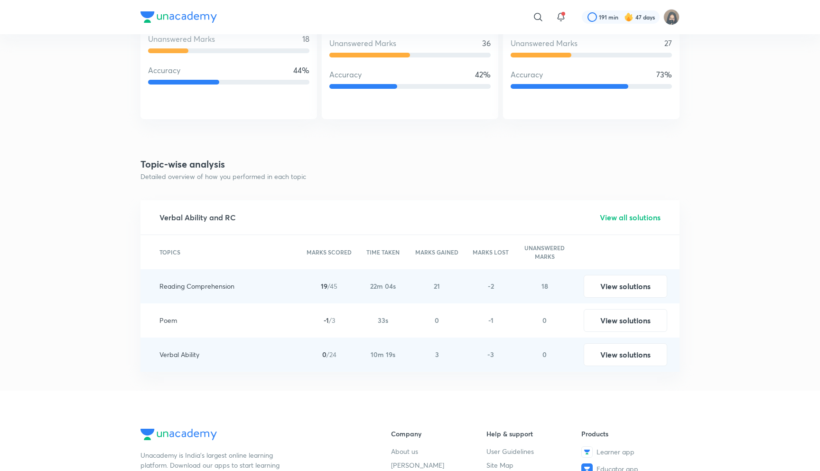
scroll to position [920, 0]
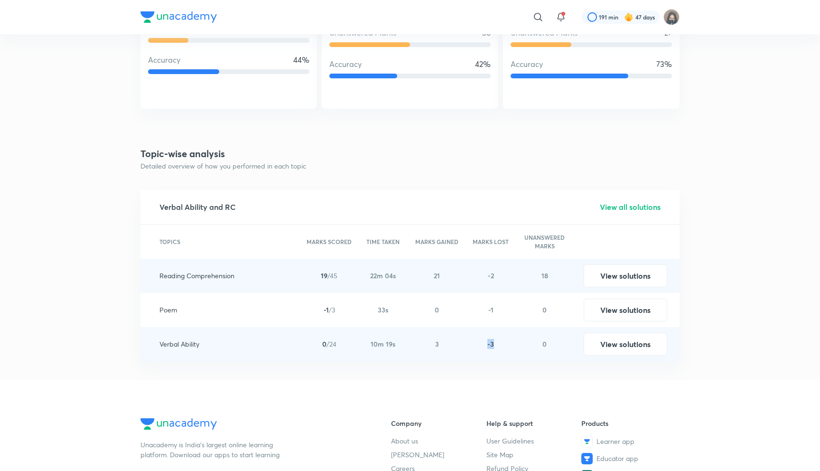
drag, startPoint x: 489, startPoint y: 347, endPoint x: 497, endPoint y: 347, distance: 8.5
click at [497, 347] on div "-3" at bounding box center [491, 344] width 54 height 34
click at [602, 342] on button "View solutions" at bounding box center [626, 343] width 84 height 23
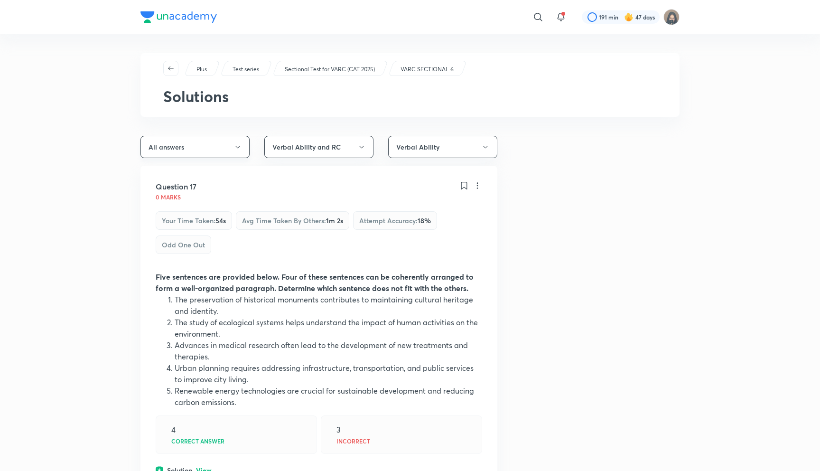
click at [214, 151] on button "All answers" at bounding box center [195, 147] width 109 height 22
click at [214, 151] on div at bounding box center [410, 235] width 820 height 471
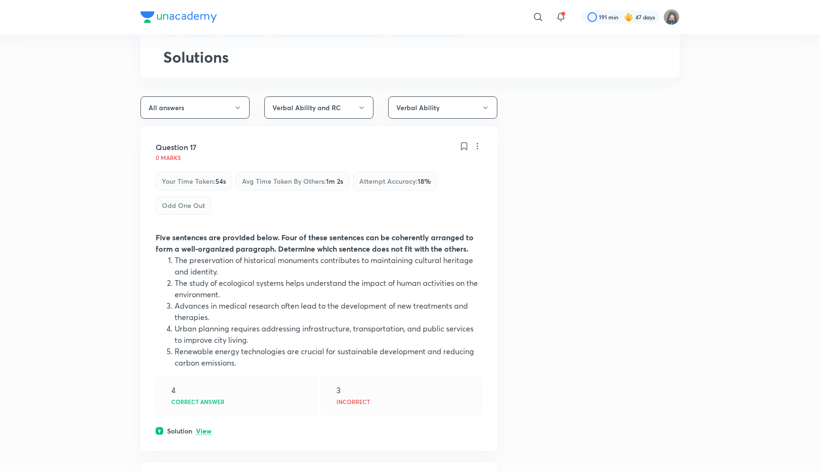
scroll to position [40, 0]
click at [205, 433] on p "View" at bounding box center [204, 430] width 16 height 7
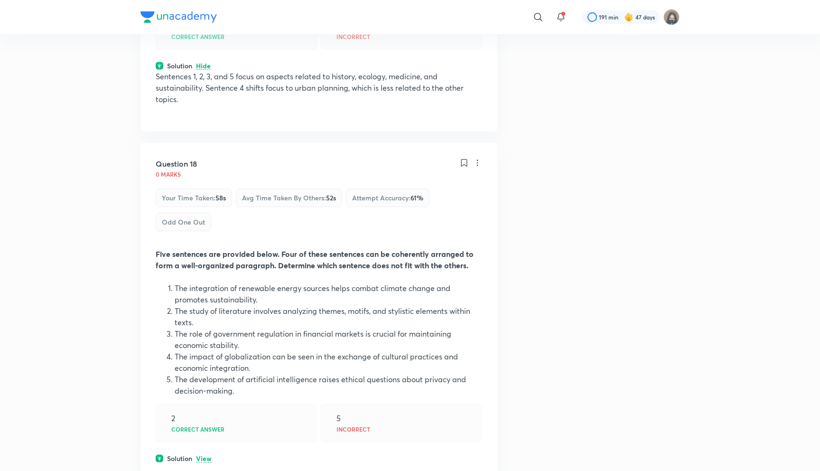
scroll to position [452, 0]
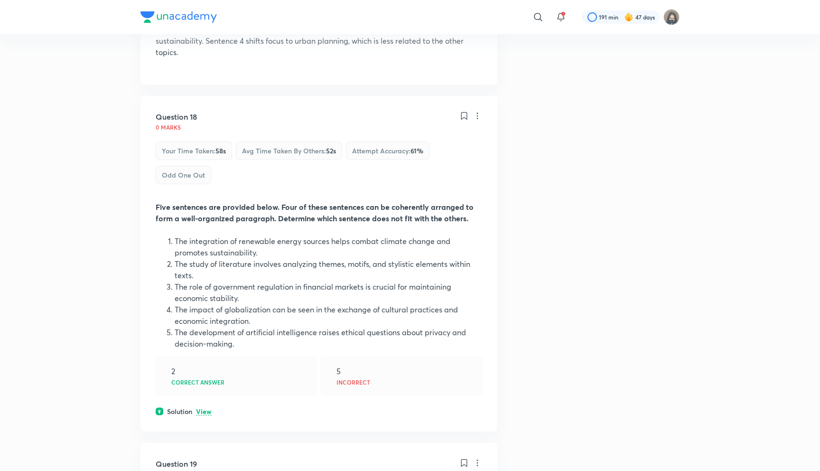
click at [208, 406] on div "Solution View" at bounding box center [319, 411] width 327 height 10
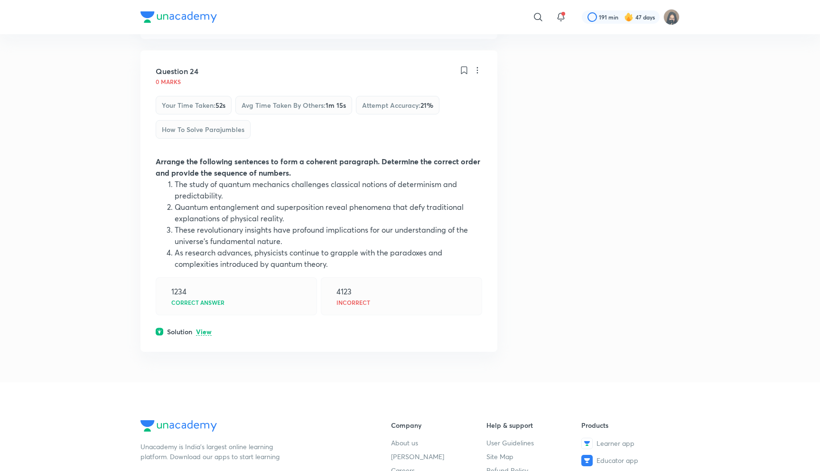
scroll to position [2897, 0]
click at [154, 16] on img at bounding box center [179, 16] width 76 height 11
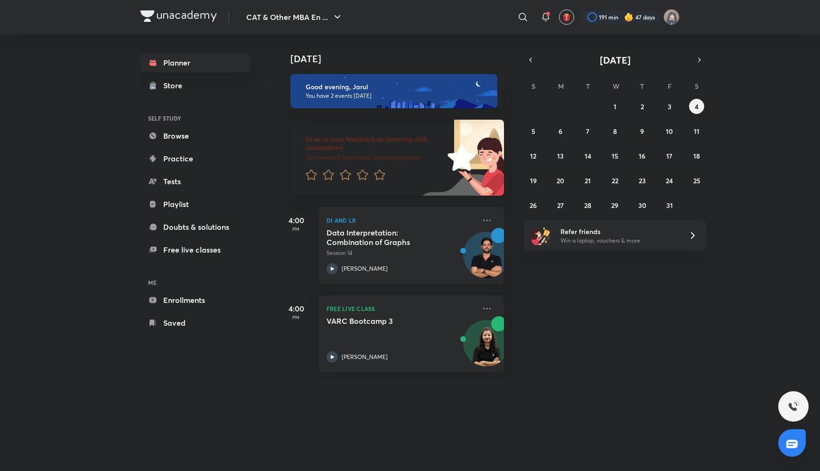
click at [107, 155] on div "CAT & Other MBA En ... ​ 191 min 47 days Planner Store SELF STUDY Browse Practi…" at bounding box center [410, 235] width 820 height 471
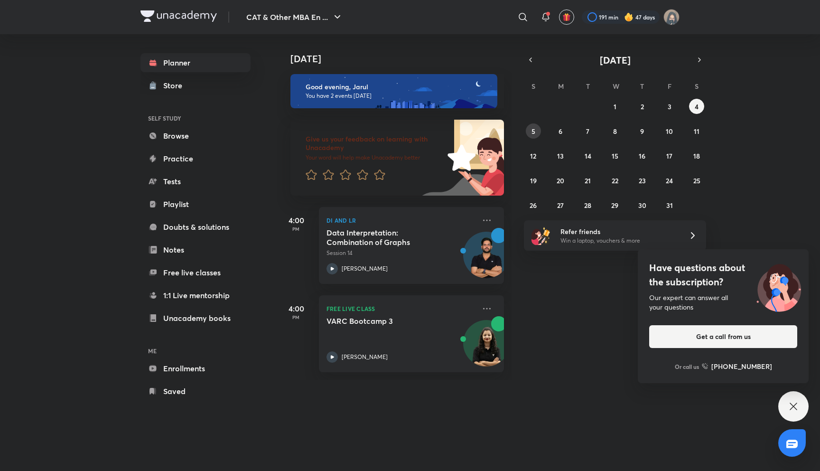
click at [531, 134] on button "5" at bounding box center [533, 130] width 15 height 15
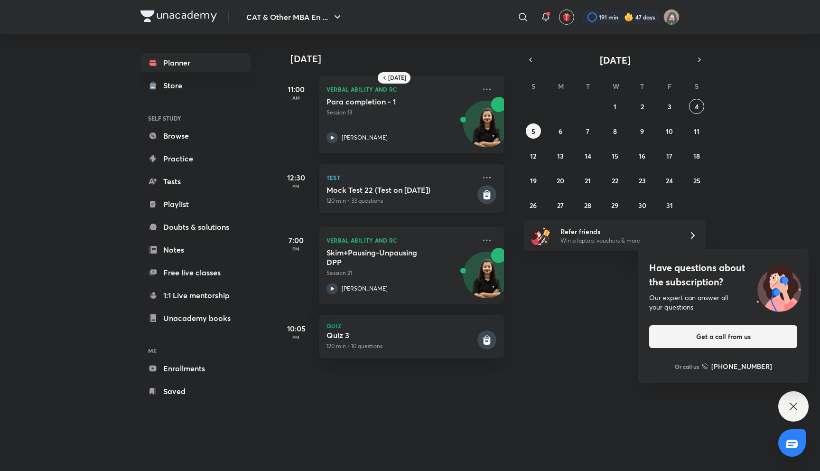
click at [442, 192] on h5 "Mock Test 22 (Test on 05.10.2025)" at bounding box center [401, 189] width 149 height 9
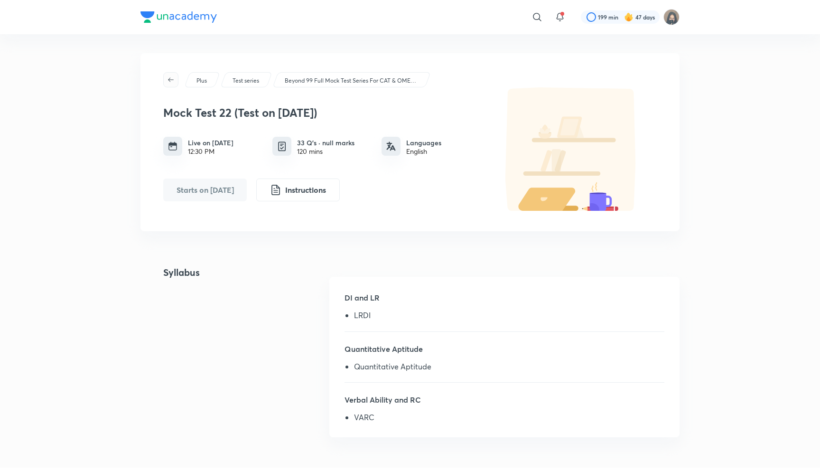
click at [173, 79] on icon "button" at bounding box center [171, 80] width 8 height 8
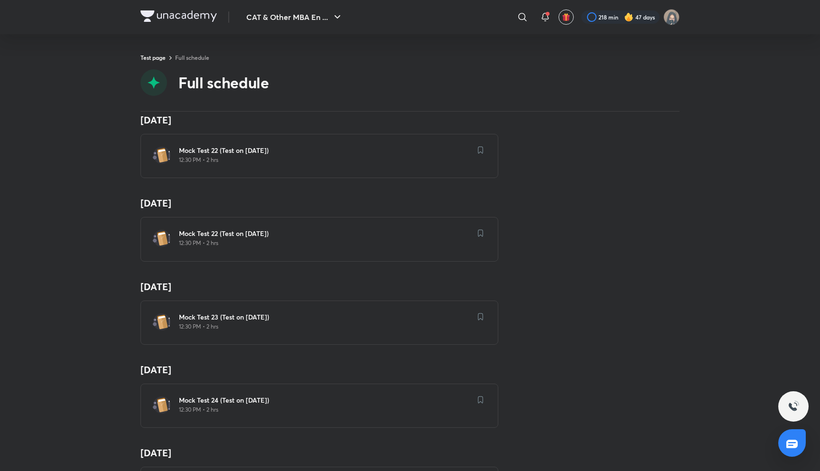
scroll to position [2040, 0]
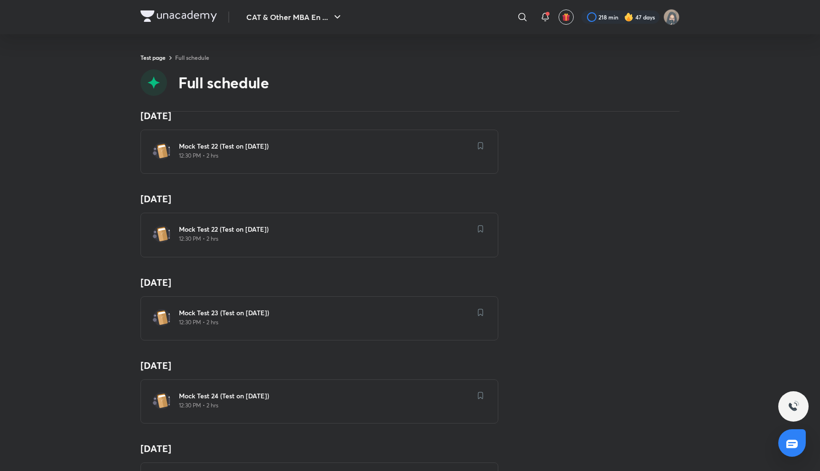
click at [200, 19] on img at bounding box center [179, 15] width 76 height 11
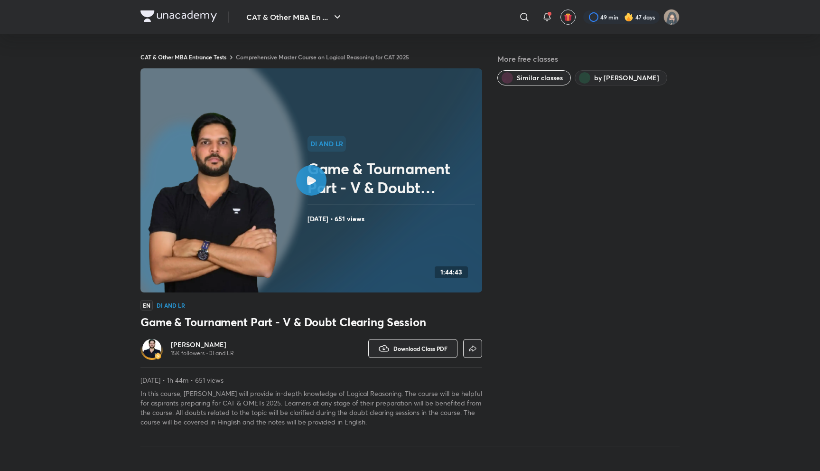
click at [318, 59] on link "Comprehensive Master Course on Logical Reasoning for CAT 2025" at bounding box center [322, 57] width 173 height 8
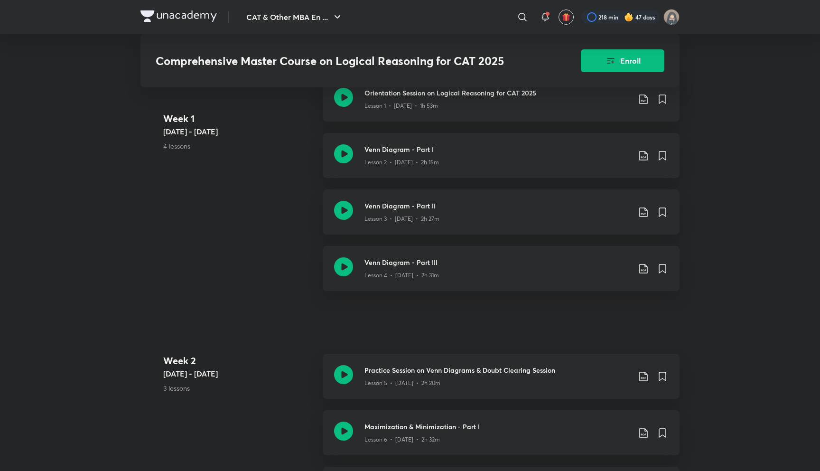
scroll to position [543, 0]
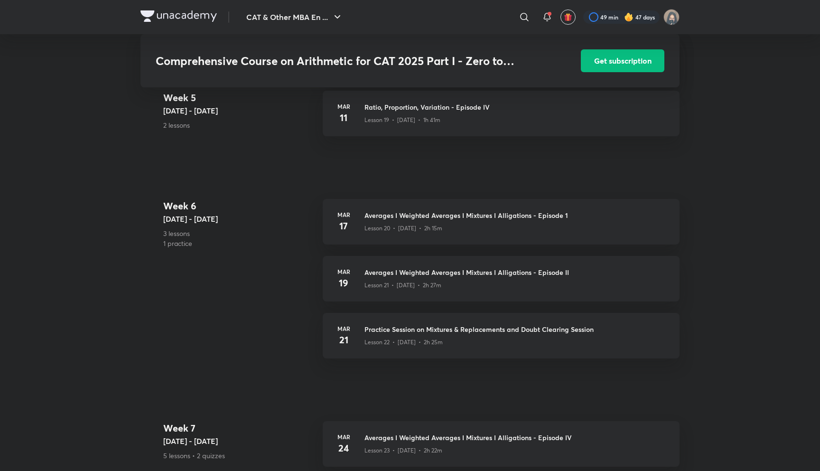
scroll to position [1770, 0]
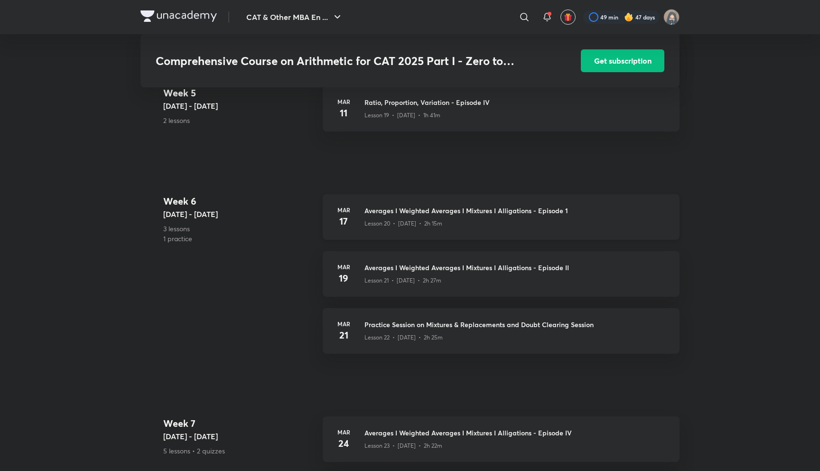
click at [377, 211] on h3 "Averages I Weighted Averages I Mixtures I Alligations - Episode 1" at bounding box center [517, 211] width 304 height 10
click at [372, 213] on h3 "Averages I Weighted Averages I Mixtures I Alligations - Episode 1" at bounding box center [517, 211] width 304 height 10
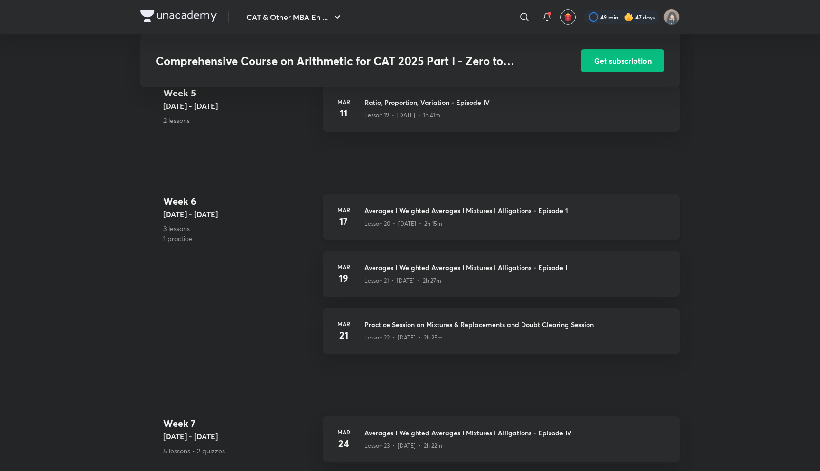
click at [372, 213] on h3 "Averages I Weighted Averages I Mixtures I Alligations - Episode 1" at bounding box center [517, 211] width 304 height 10
click at [507, 217] on div "Lesson 20 • Mar 17 • 2h 15m" at bounding box center [517, 222] width 304 height 12
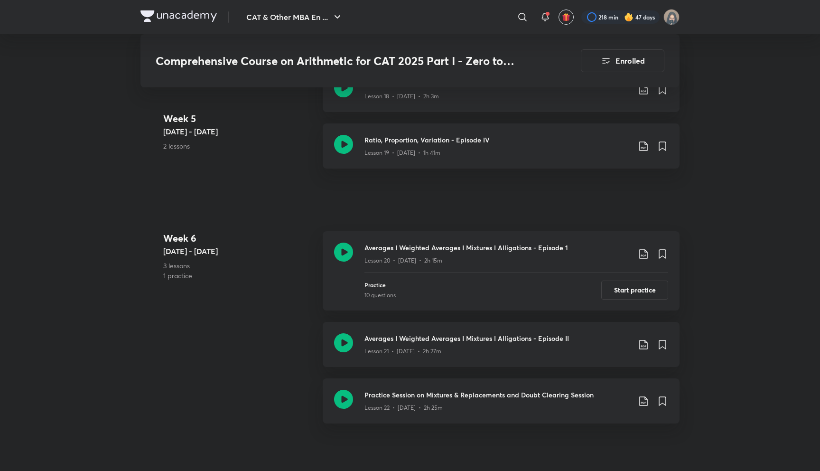
scroll to position [1910, 0]
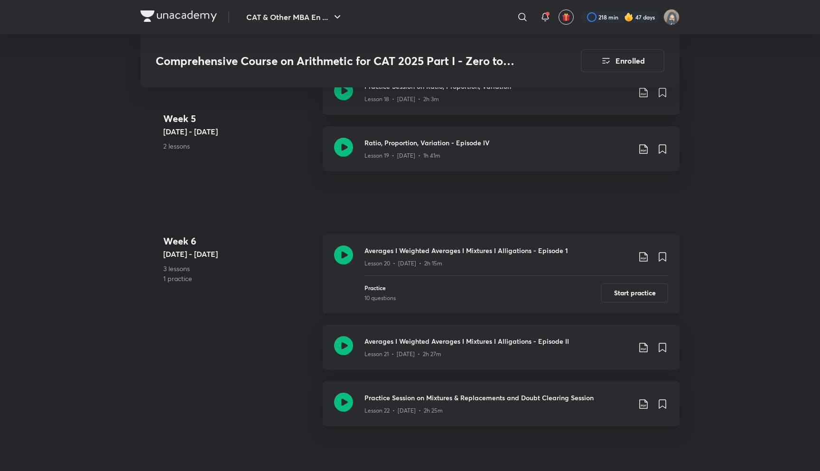
click at [414, 251] on h3 "Averages I Weighted Averages I Mixtures I Alligations - Episode 1" at bounding box center [498, 250] width 266 height 10
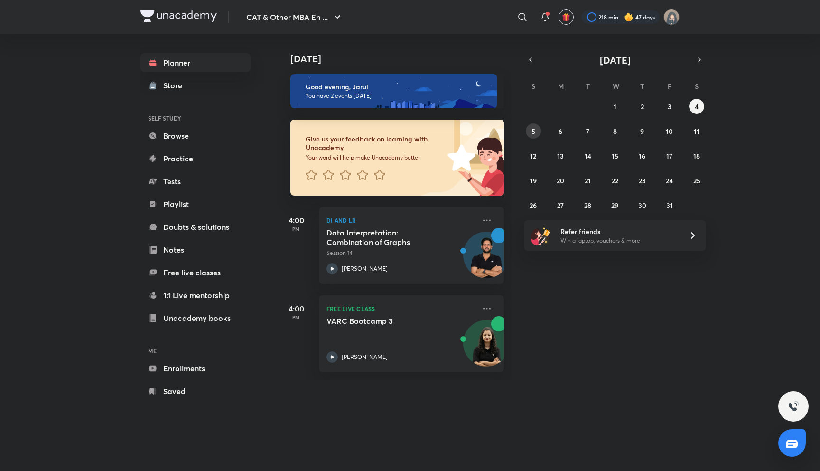
click at [538, 136] on button "5" at bounding box center [533, 130] width 15 height 15
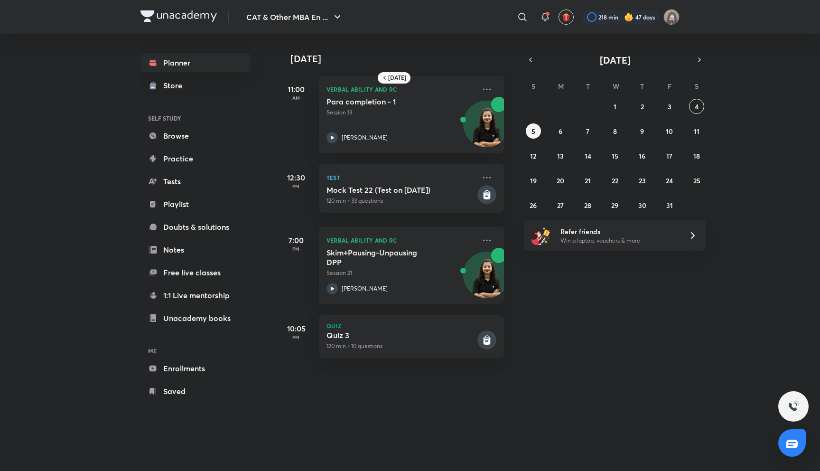
click at [510, 247] on div "Tomorrow 11:00 AM Verbal Ability and RC Para completion - 1 Session 13 Alpa Sha…" at bounding box center [394, 204] width 235 height 340
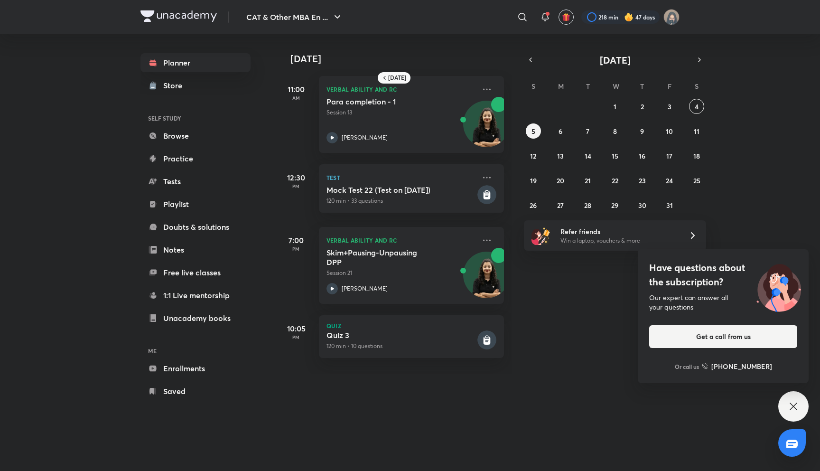
click at [566, 121] on div "28 29 30 1 2 3 4 5 6 7 8 9 10 11 12 13 14 15 16 17 18 19 20 21 22 23 24 25 26 2…" at bounding box center [615, 156] width 182 height 114
click at [566, 124] on div "28 29 30 1 2 3 4 5 6 7 8 9 10 11 12 13 14 15 16 17 18 19 20 21 22 23 24 25 26 2…" at bounding box center [615, 156] width 182 height 114
click at [565, 133] on button "6" at bounding box center [560, 130] width 15 height 15
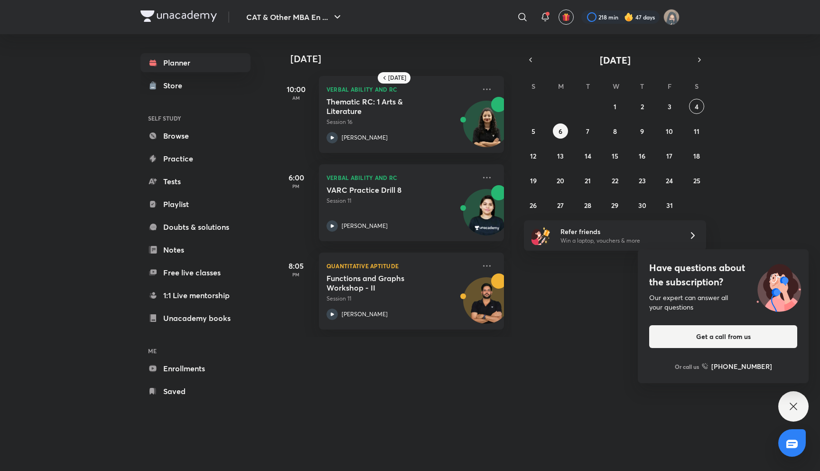
click at [794, 407] on icon at bounding box center [793, 406] width 11 height 11
